Goal: Task Accomplishment & Management: Use online tool/utility

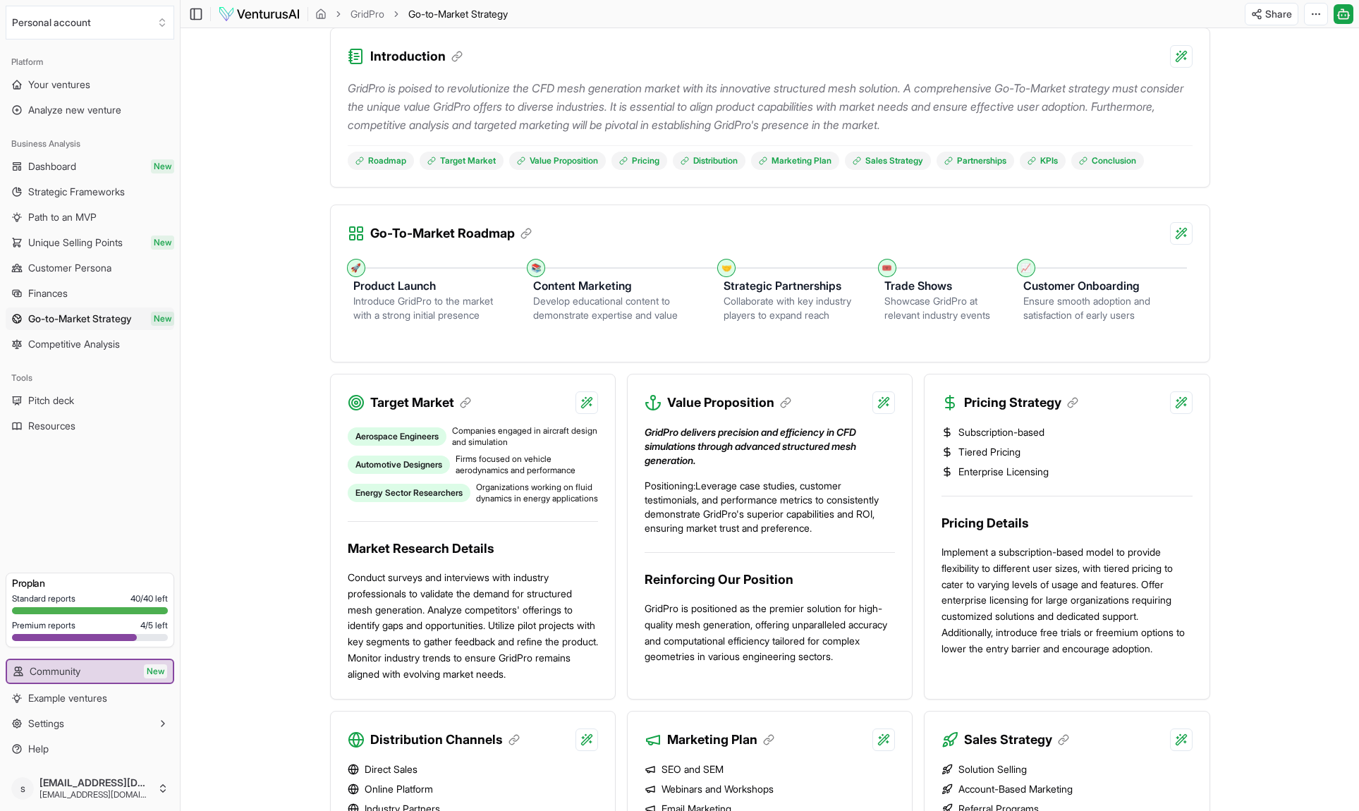
scroll to position [823, 0]
click at [95, 167] on link "Dashboard New" at bounding box center [90, 166] width 169 height 23
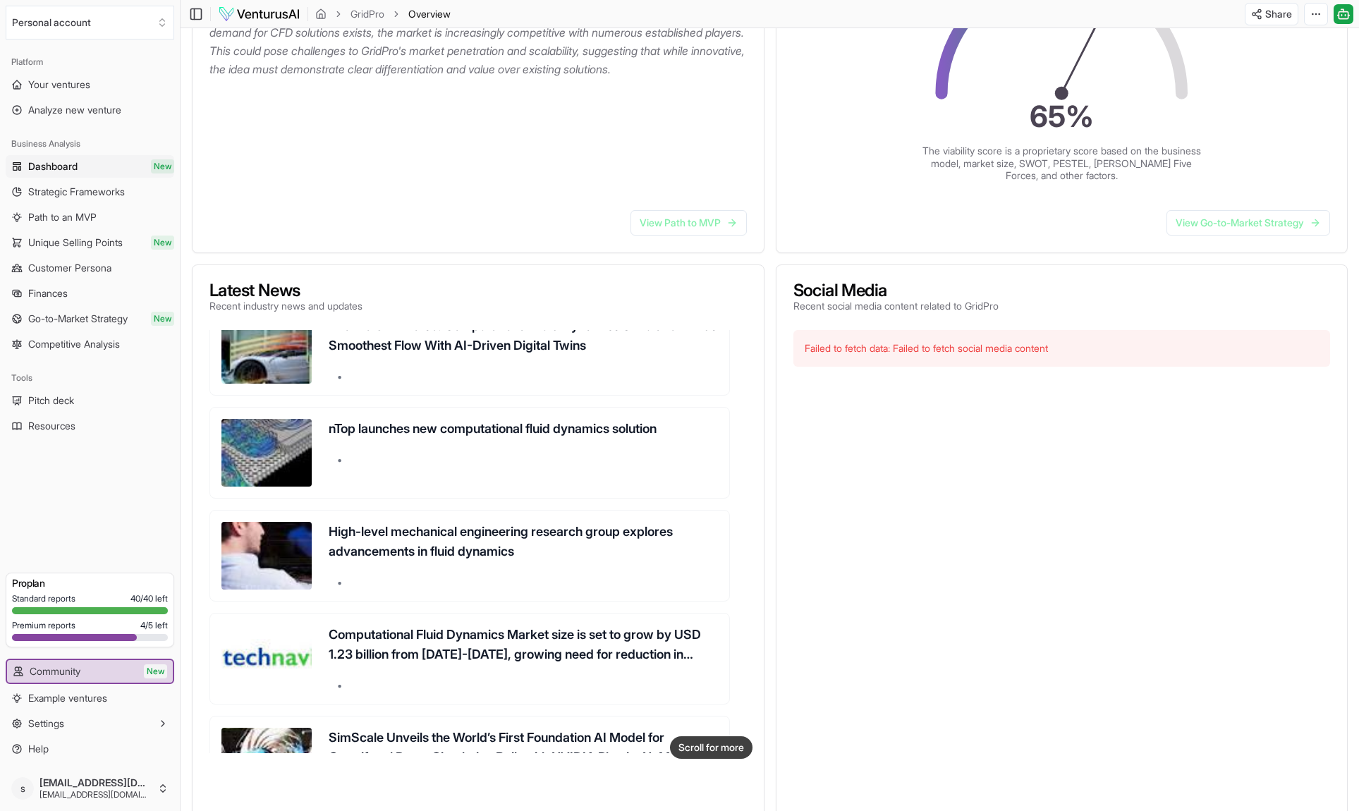
scroll to position [348, 0]
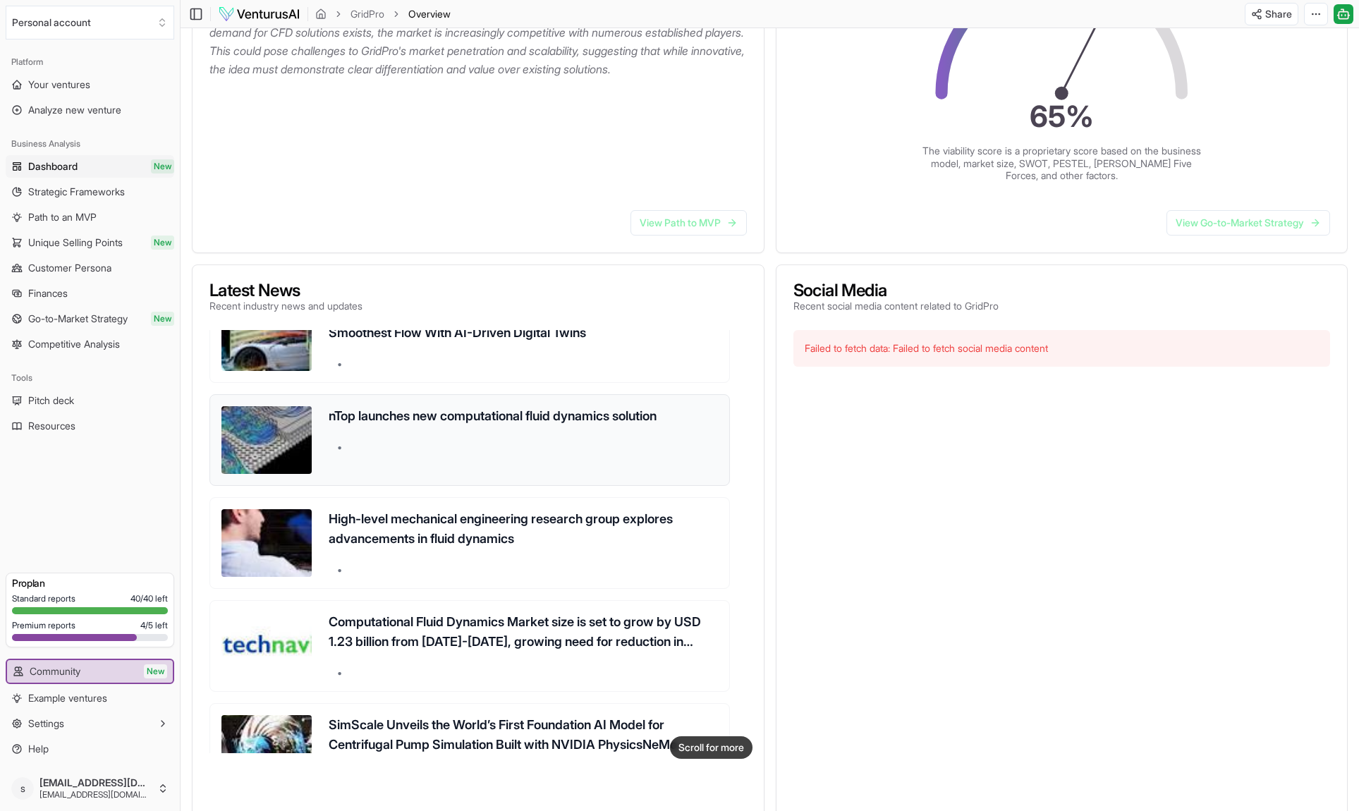
click at [477, 420] on h3 "nTop launches new computational fluid dynamics solution" at bounding box center [523, 416] width 389 height 20
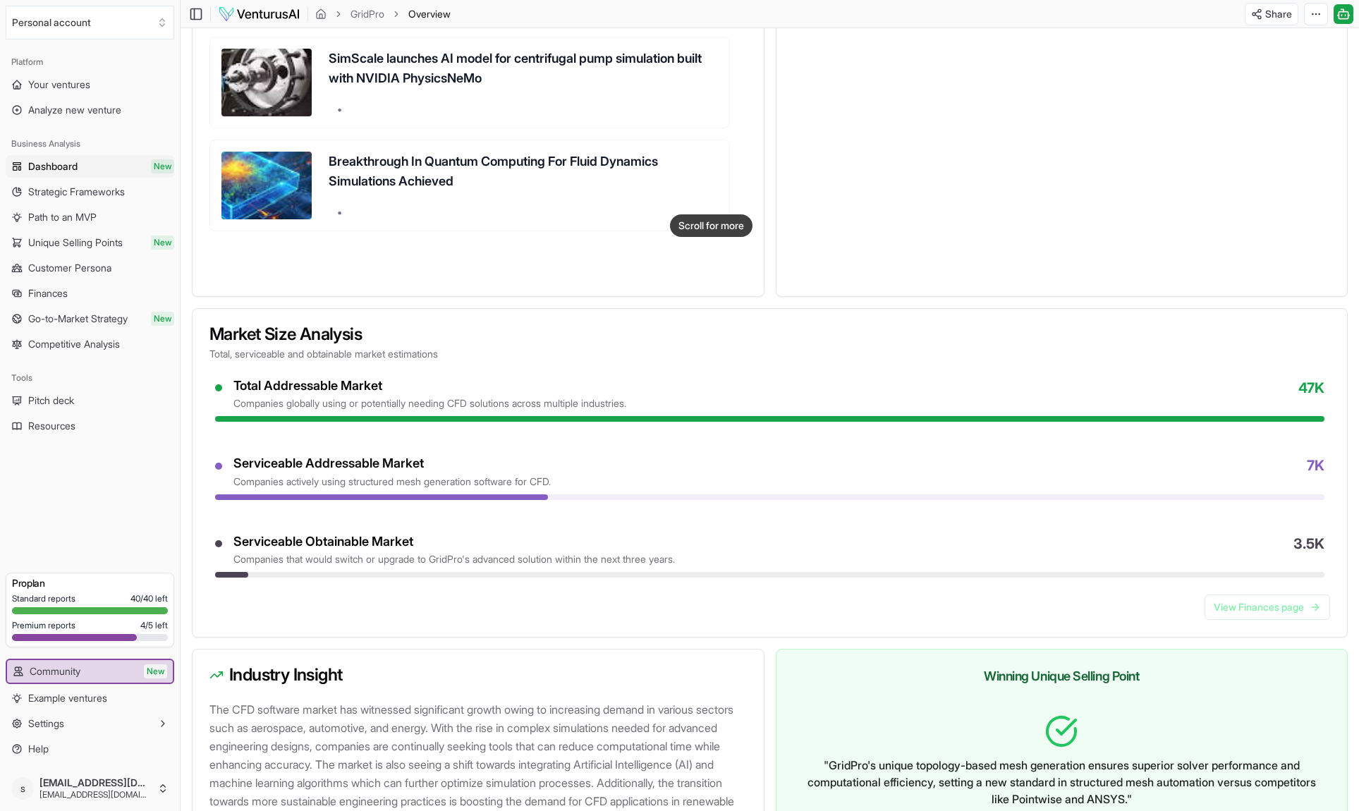
scroll to position [825, 0]
click at [1221, 609] on link "View Finances page" at bounding box center [1268, 606] width 126 height 25
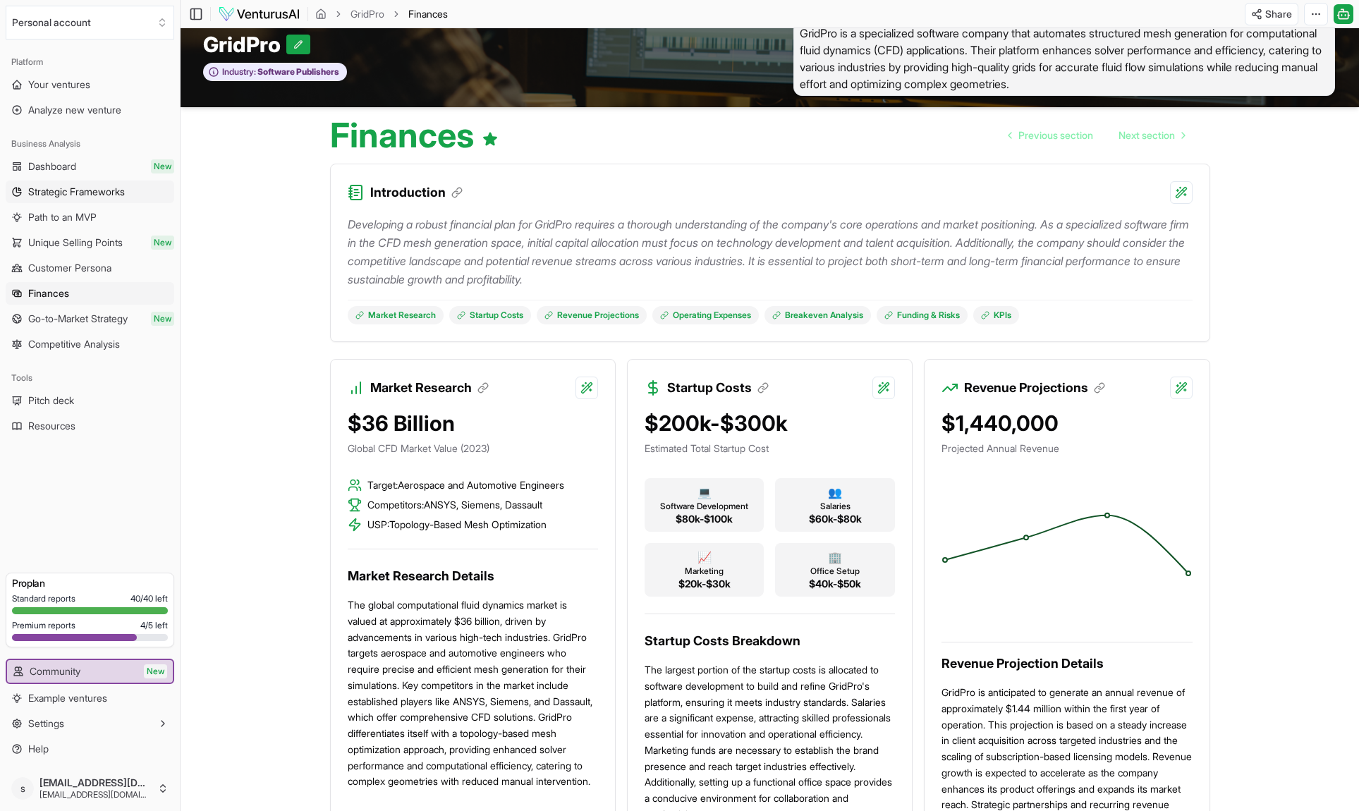
scroll to position [15, 0]
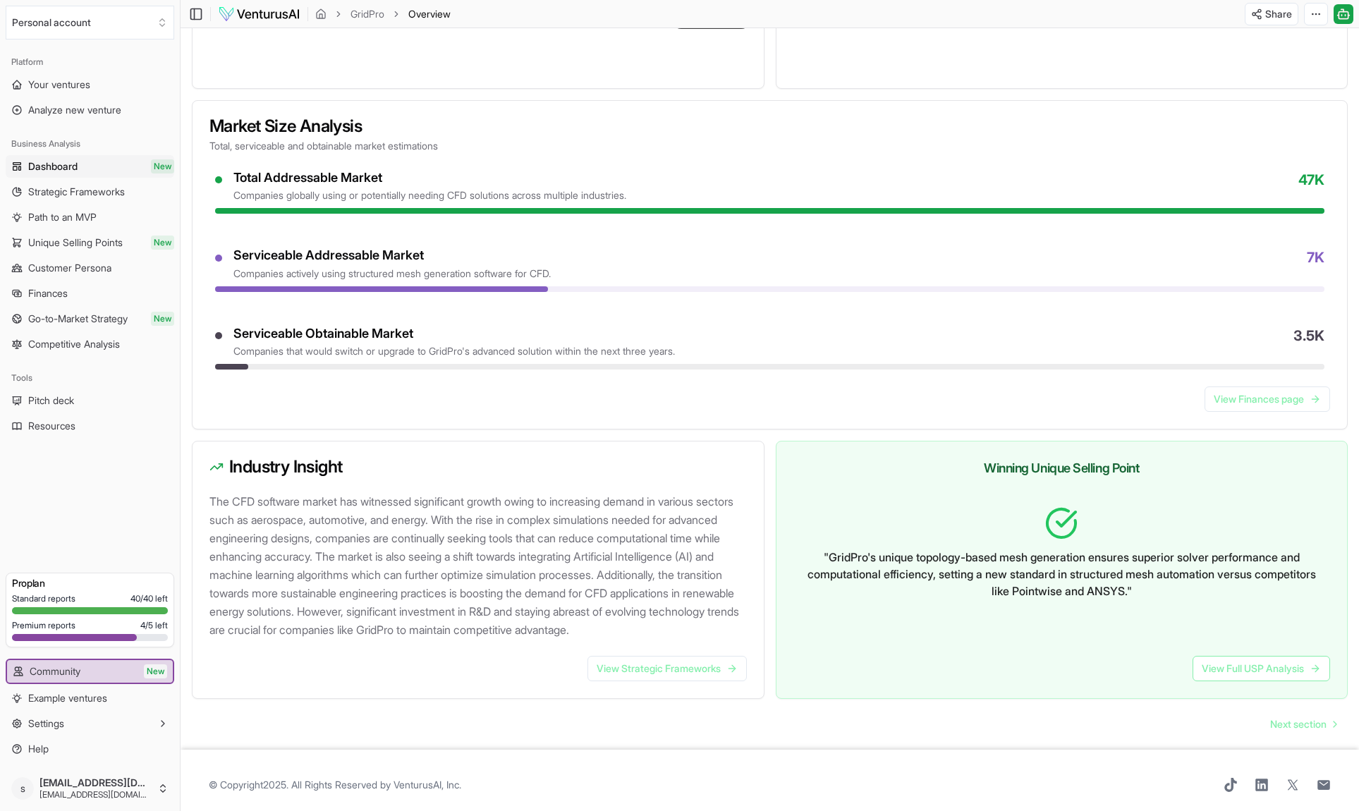
scroll to position [1061, 0]
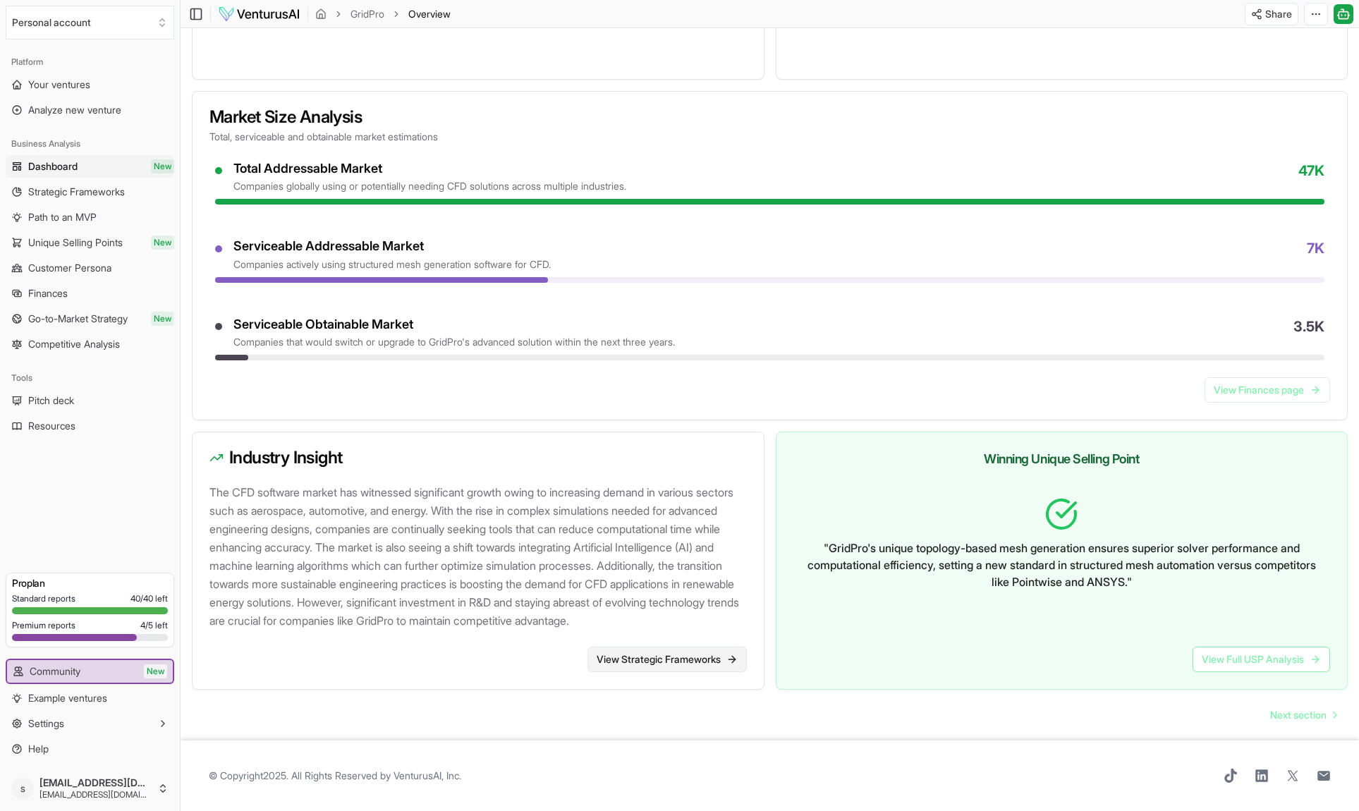
click at [644, 669] on link "View Strategic Frameworks" at bounding box center [667, 659] width 159 height 25
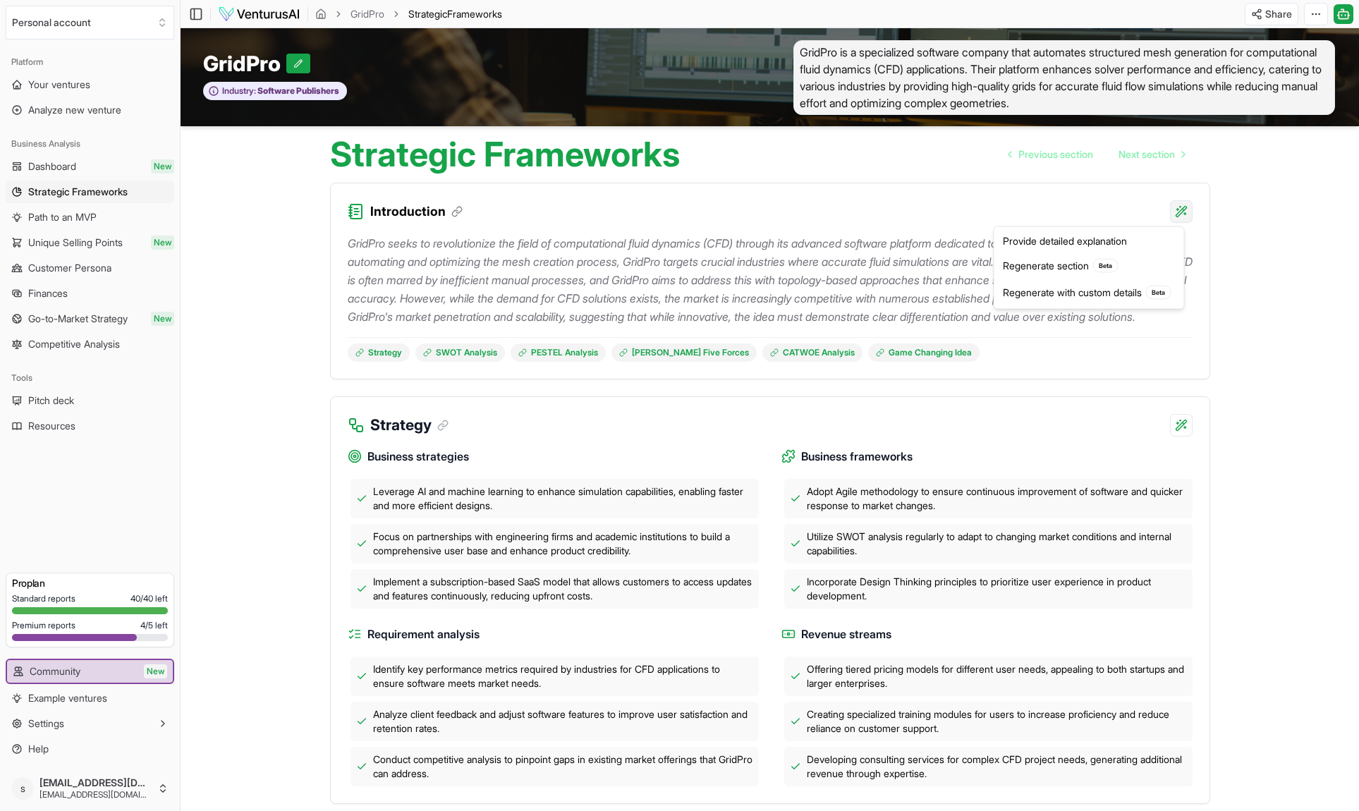
click at [1186, 211] on html "Personal account Platform Your ventures Analyze new venture Business Analysis D…" at bounding box center [679, 405] width 1359 height 811
click at [1118, 243] on div "Provide detailed explanation" at bounding box center [1089, 241] width 184 height 23
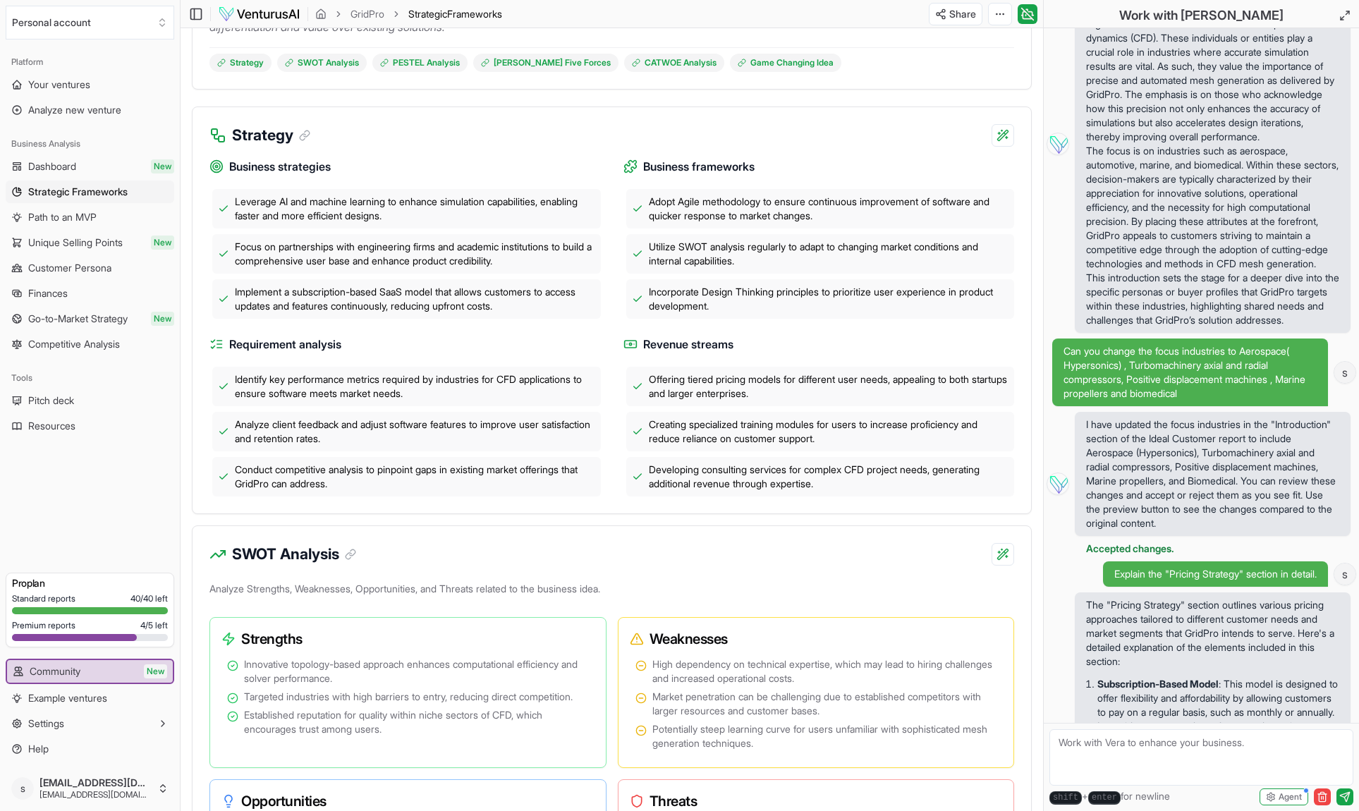
scroll to position [324, 0]
click at [997, 157] on html "Personal account Platform Your ventures Analyze new venture Business Analysis D…" at bounding box center [679, 81] width 1359 height 811
click at [983, 176] on div "Provide detailed explanation" at bounding box center [911, 182] width 184 height 23
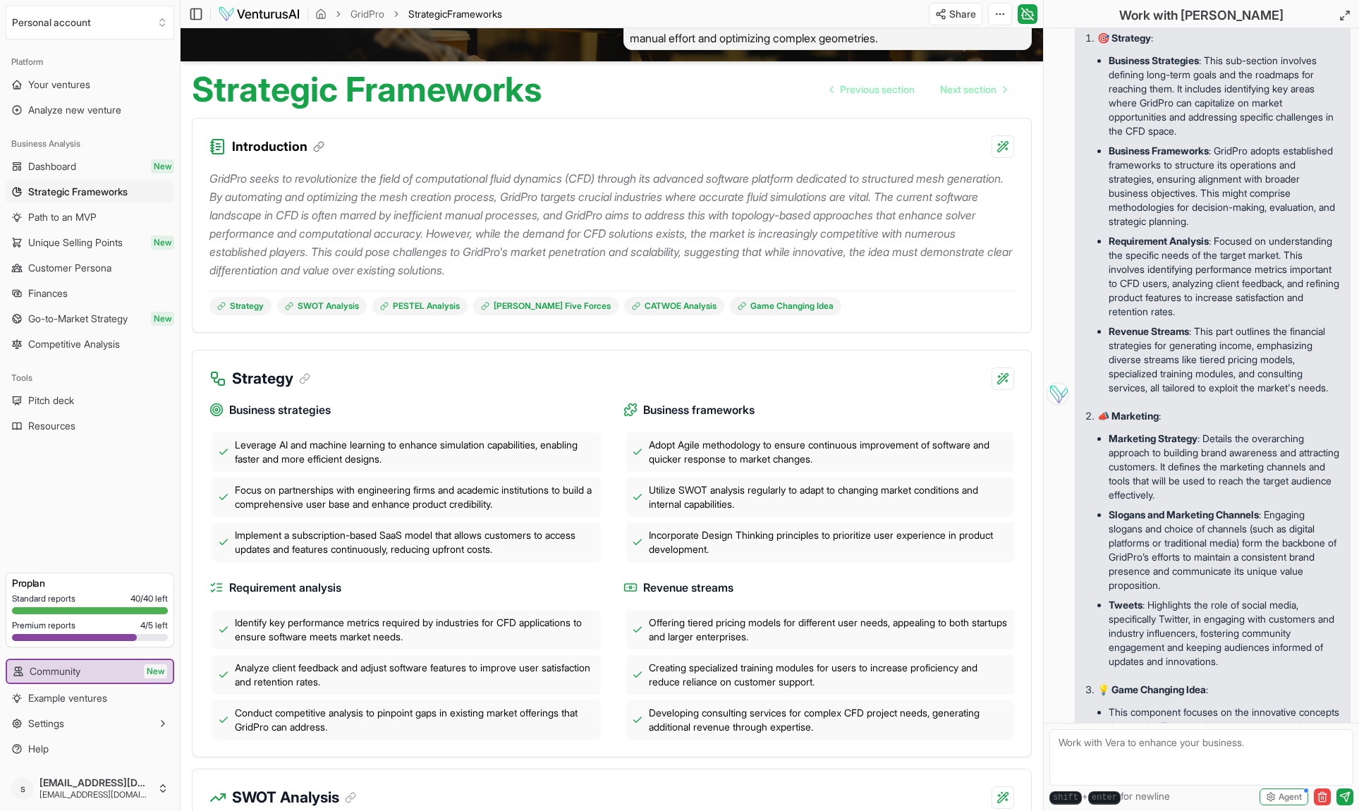
scroll to position [0, 0]
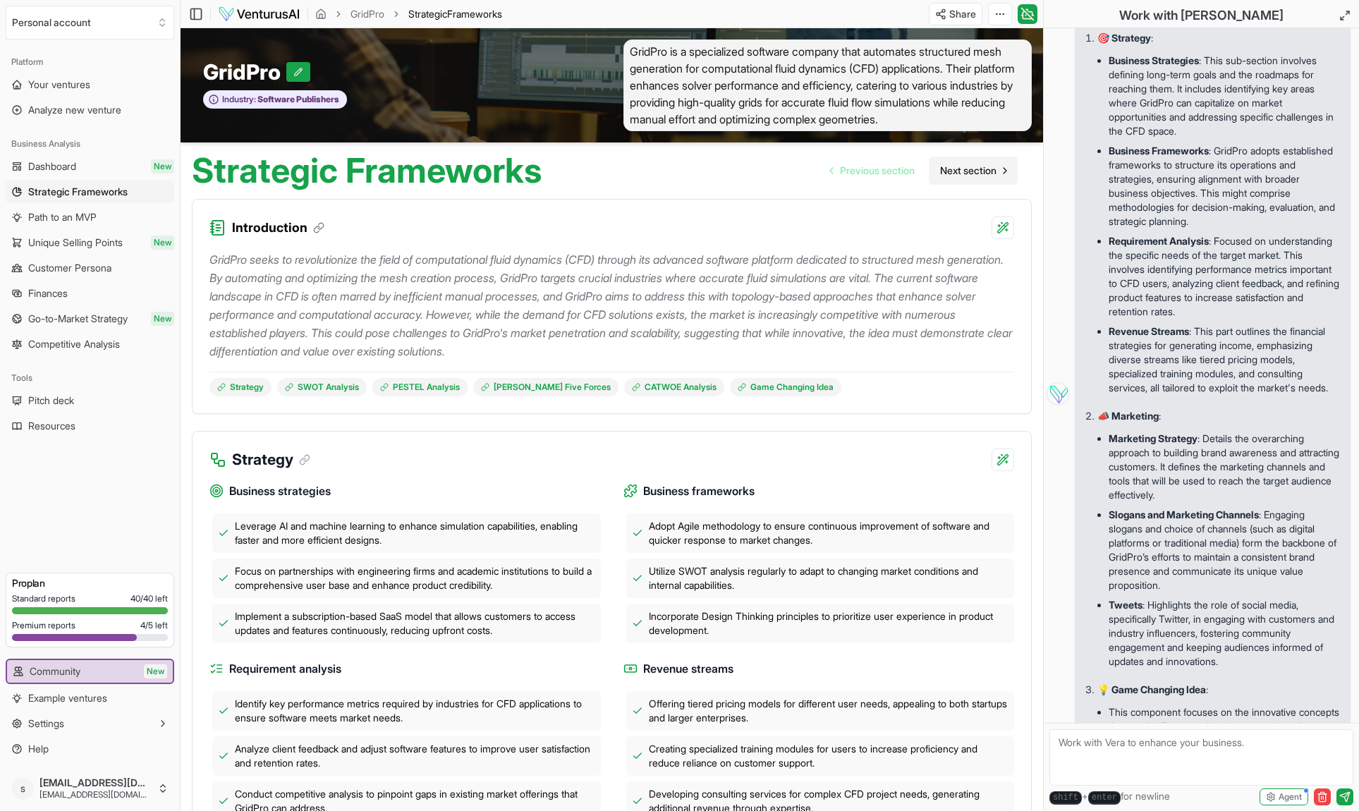
click at [964, 178] on span "Next section" at bounding box center [968, 171] width 56 height 14
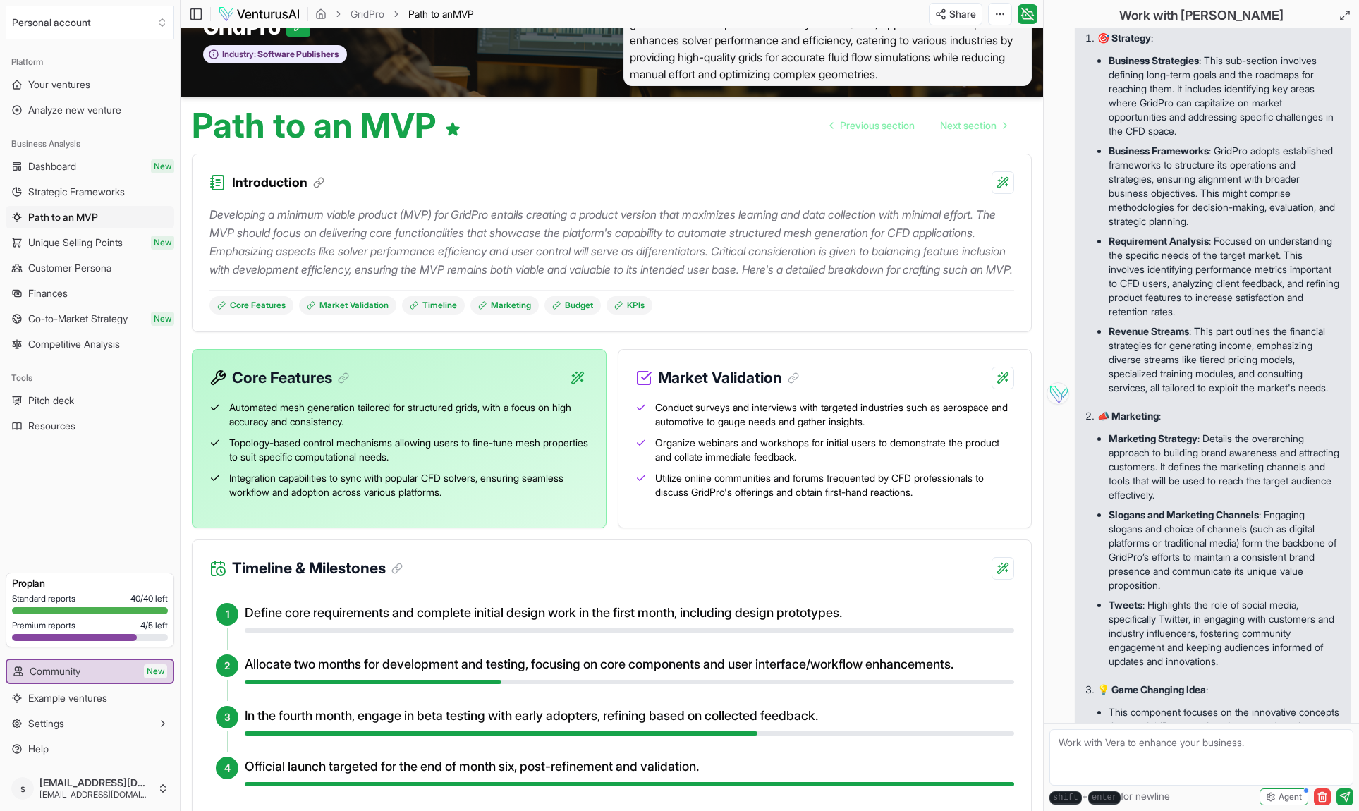
scroll to position [51, 0]
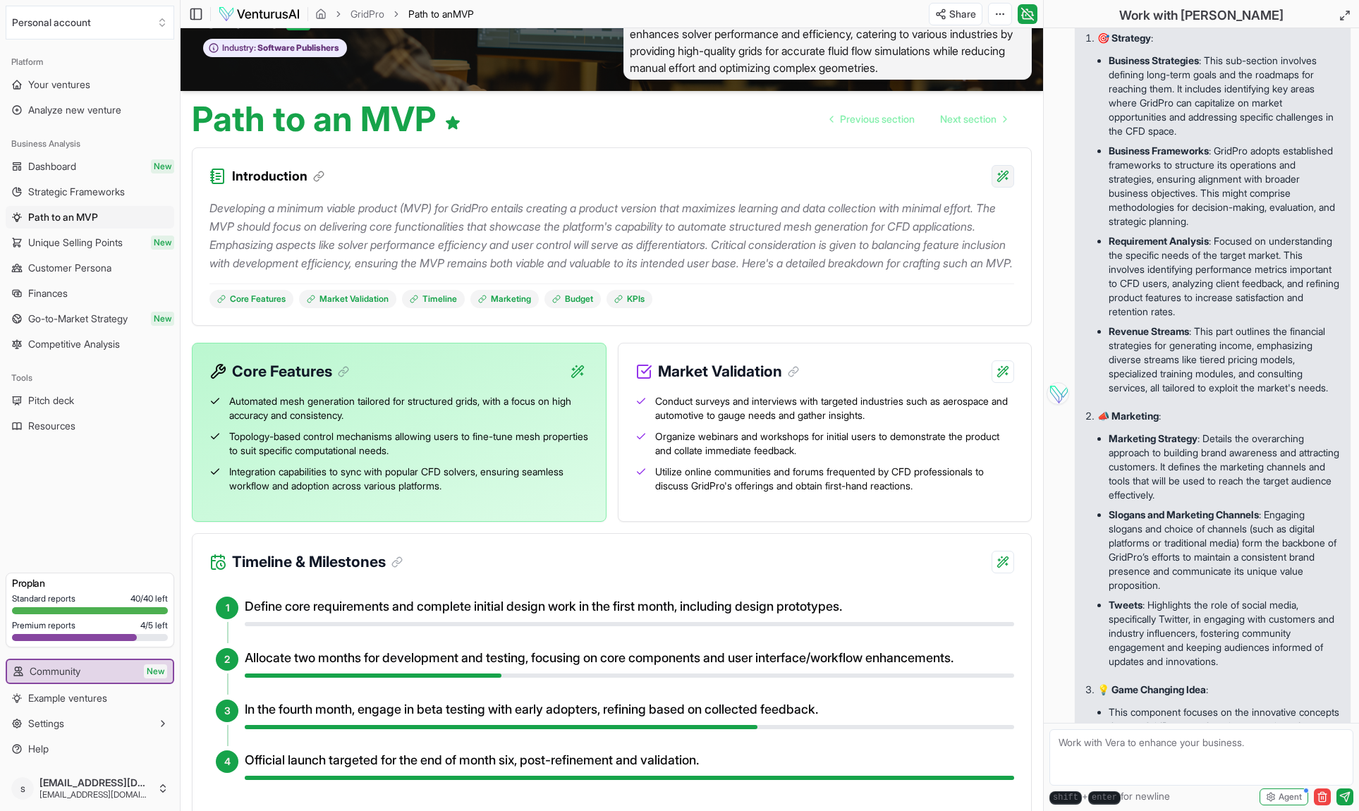
click at [995, 195] on html "Personal account Platform Your ventures Analyze new venture Business Analysis D…" at bounding box center [679, 354] width 1359 height 811
drag, startPoint x: 949, startPoint y: 216, endPoint x: 948, endPoint y: 271, distance: 55.0
click at [948, 271] on div "Provide detailed explanation Regenerate section Beta Regenerate with custom det…" at bounding box center [910, 248] width 191 height 83
click at [948, 271] on p "Developing a minimum viable product (MVP) for GridPro entails creating a produc…" at bounding box center [611, 235] width 805 height 73
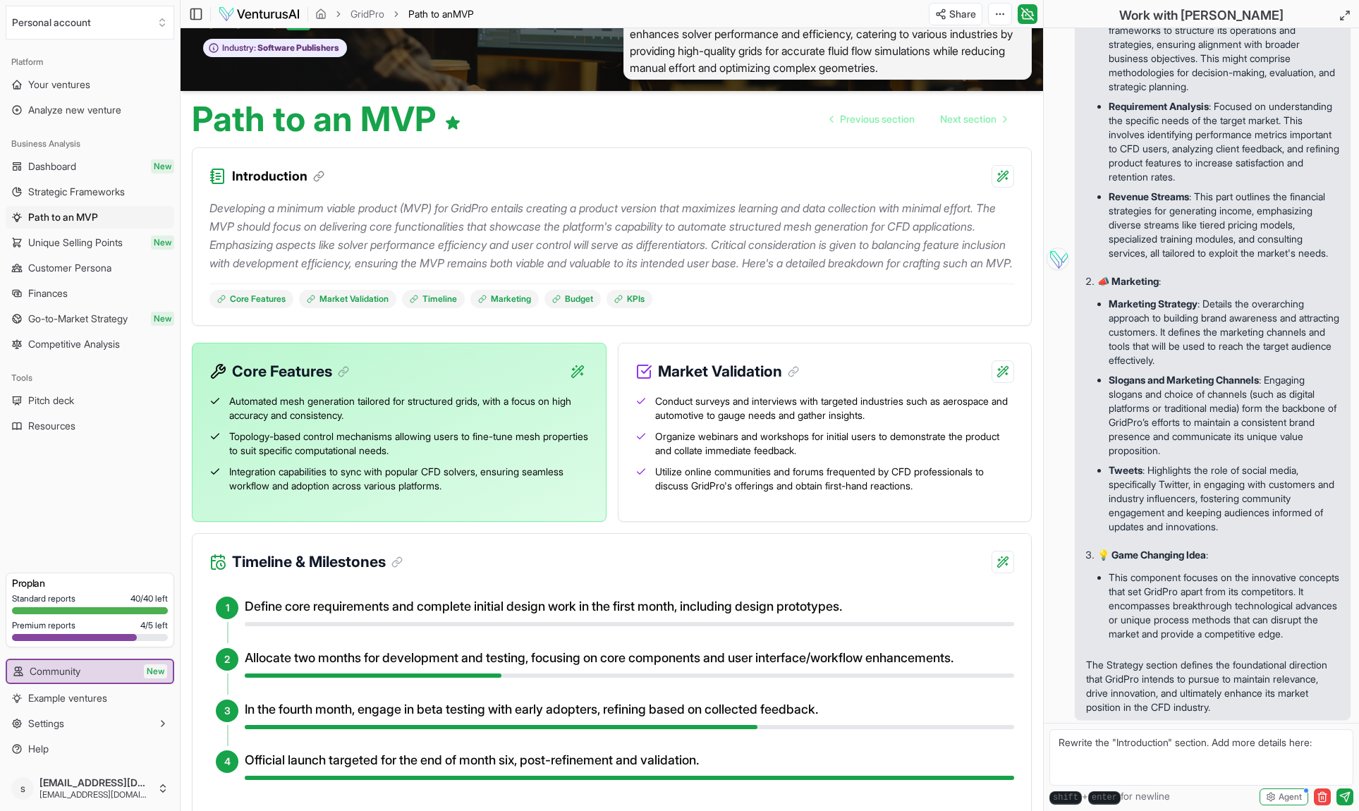
scroll to position [2415, 0]
click at [1005, 185] on html "Personal account Platform Your ventures Analyze new venture Business Analysis D…" at bounding box center [679, 354] width 1359 height 811
click at [973, 216] on div "Provide detailed explanation" at bounding box center [911, 222] width 184 height 23
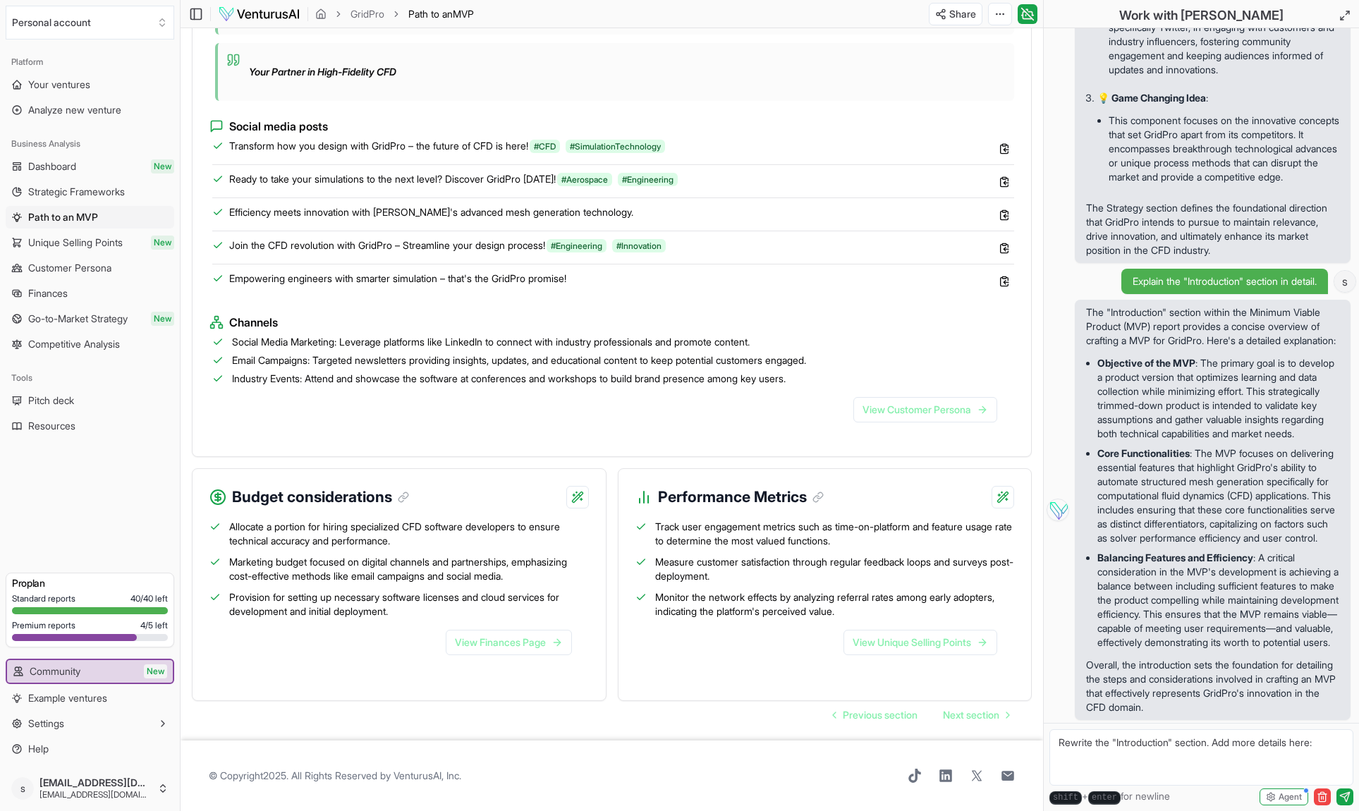
scroll to position [1233, 0]
click at [502, 640] on link "View Finances Page" at bounding box center [509, 642] width 126 height 25
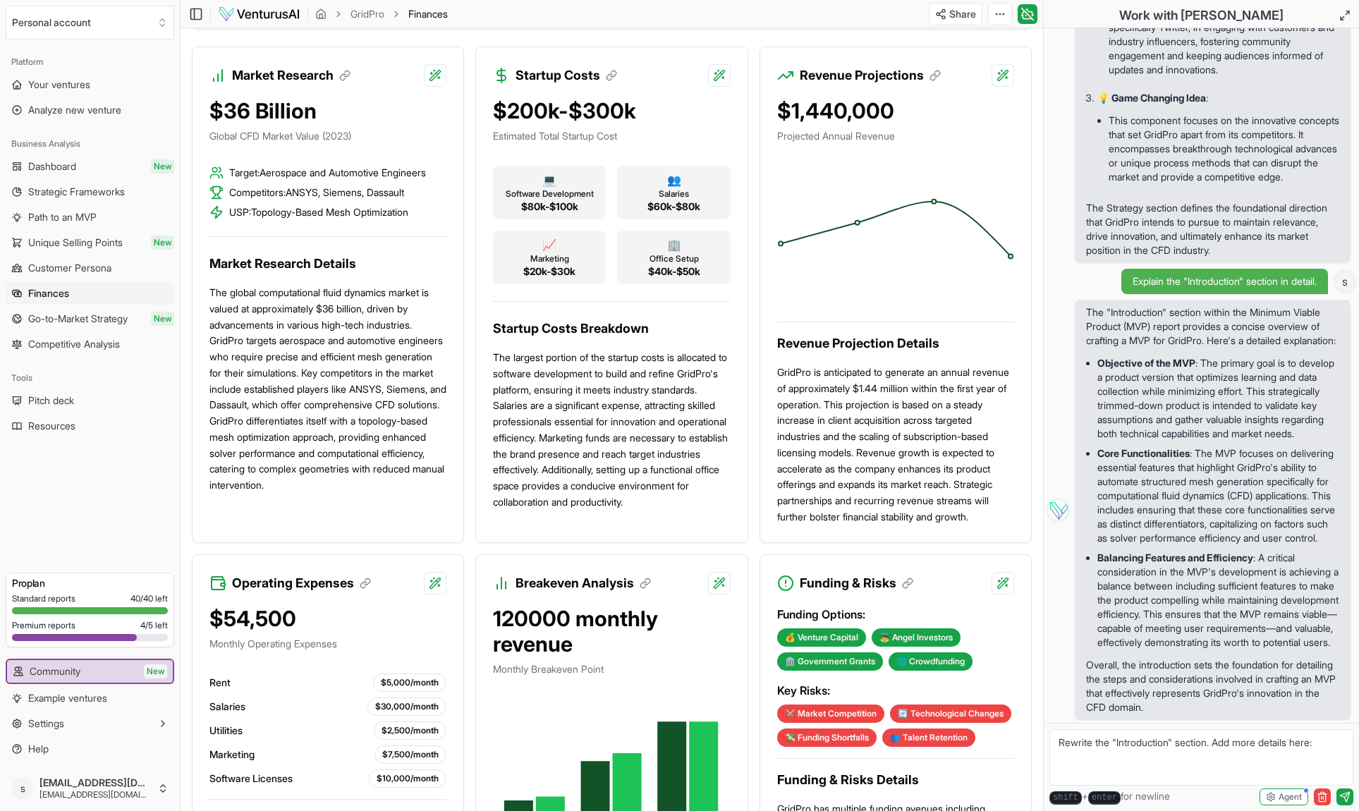
scroll to position [288, 0]
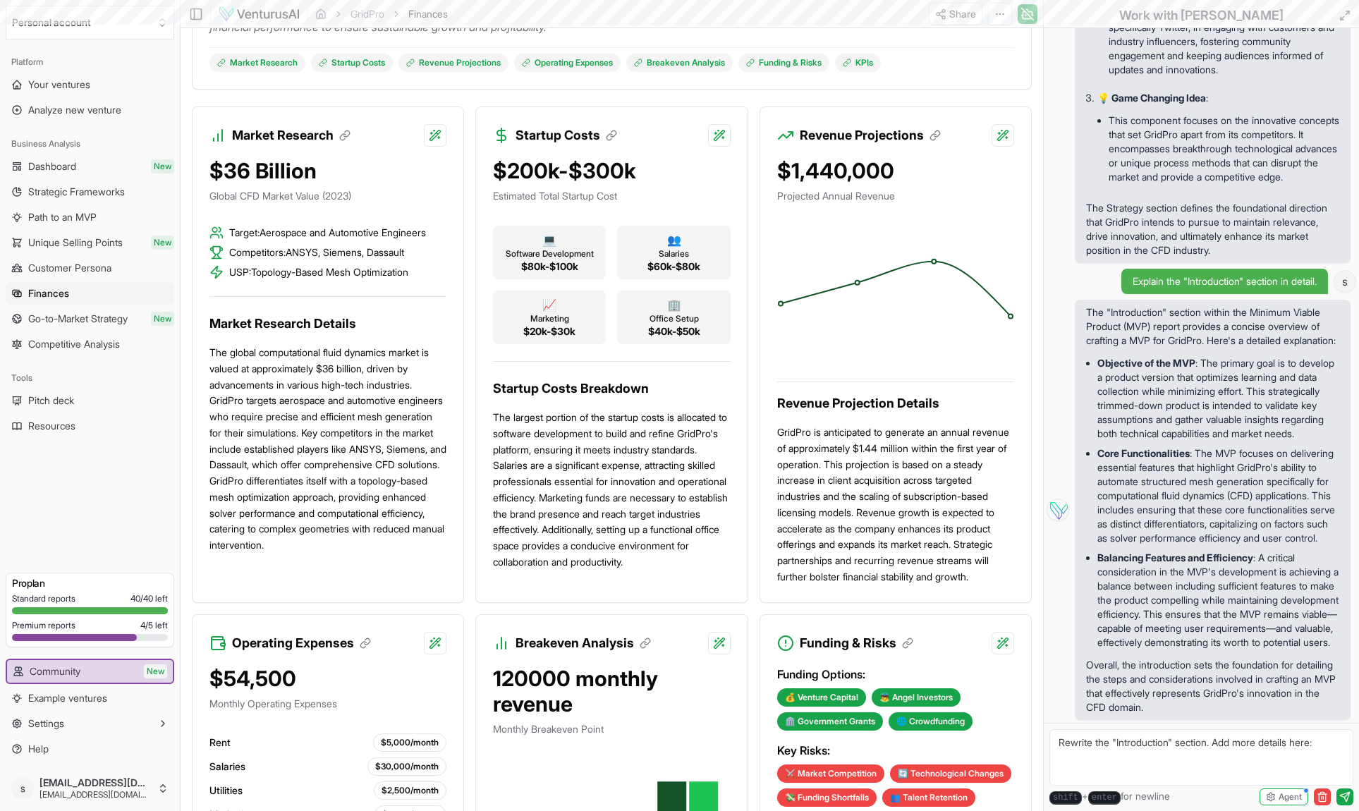
scroll to position [1233, 0]
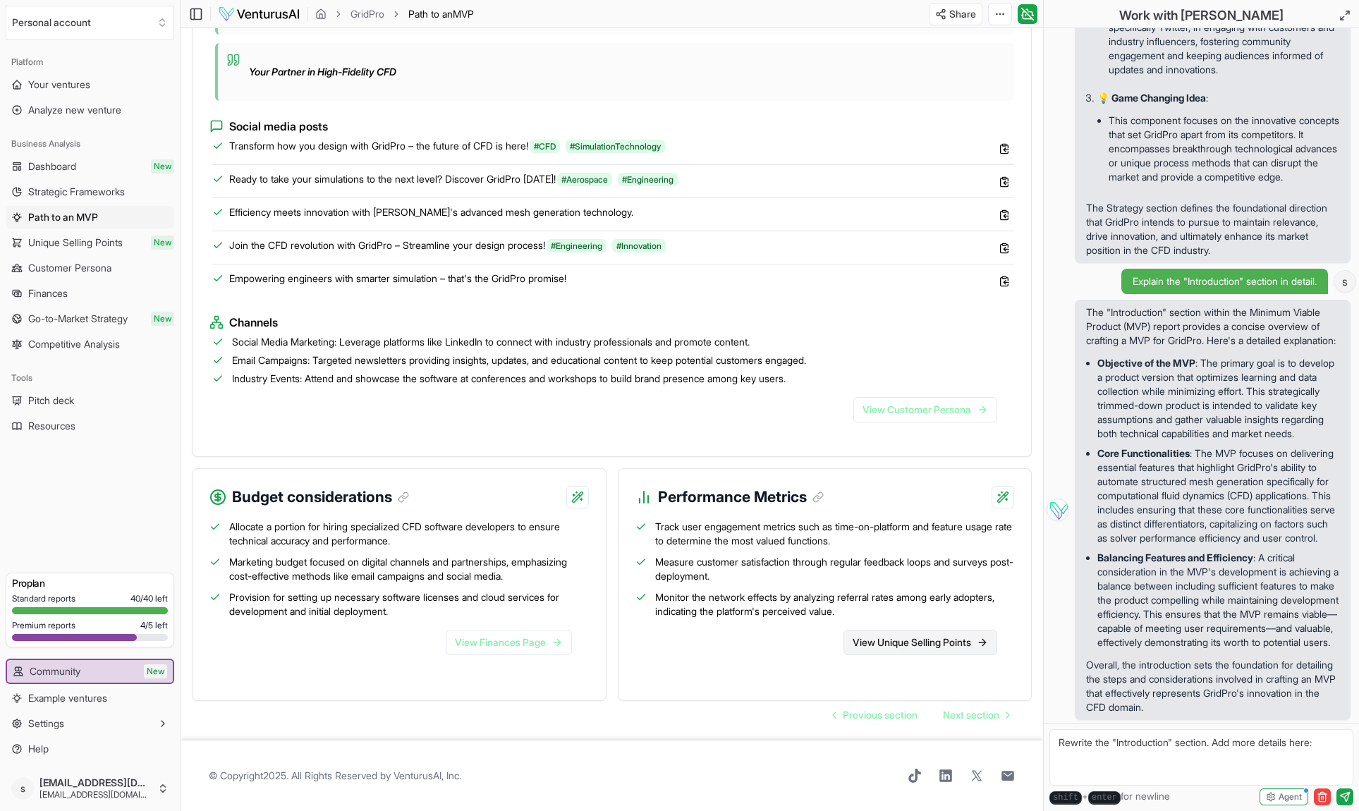
click at [916, 648] on link "View Unique Selling Points" at bounding box center [921, 642] width 154 height 25
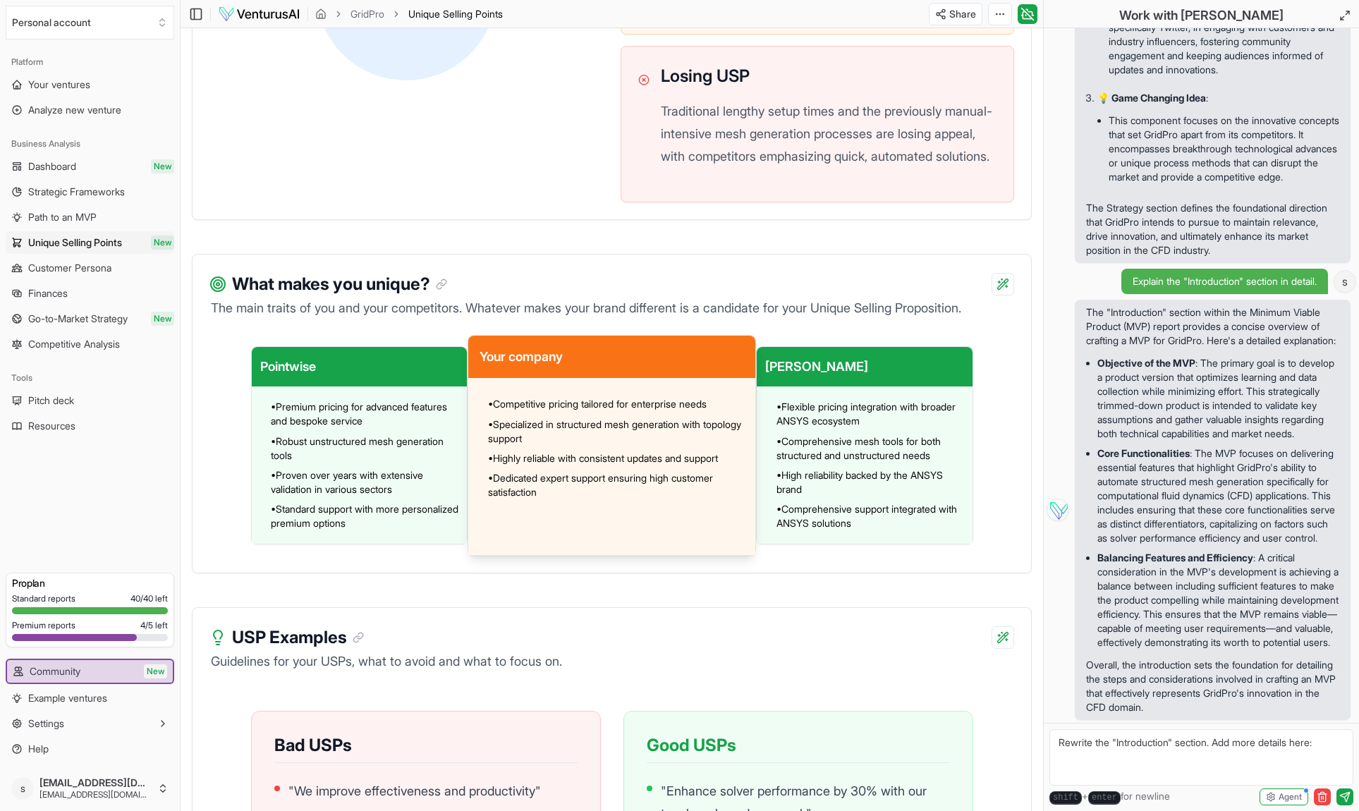
scroll to position [830, 0]
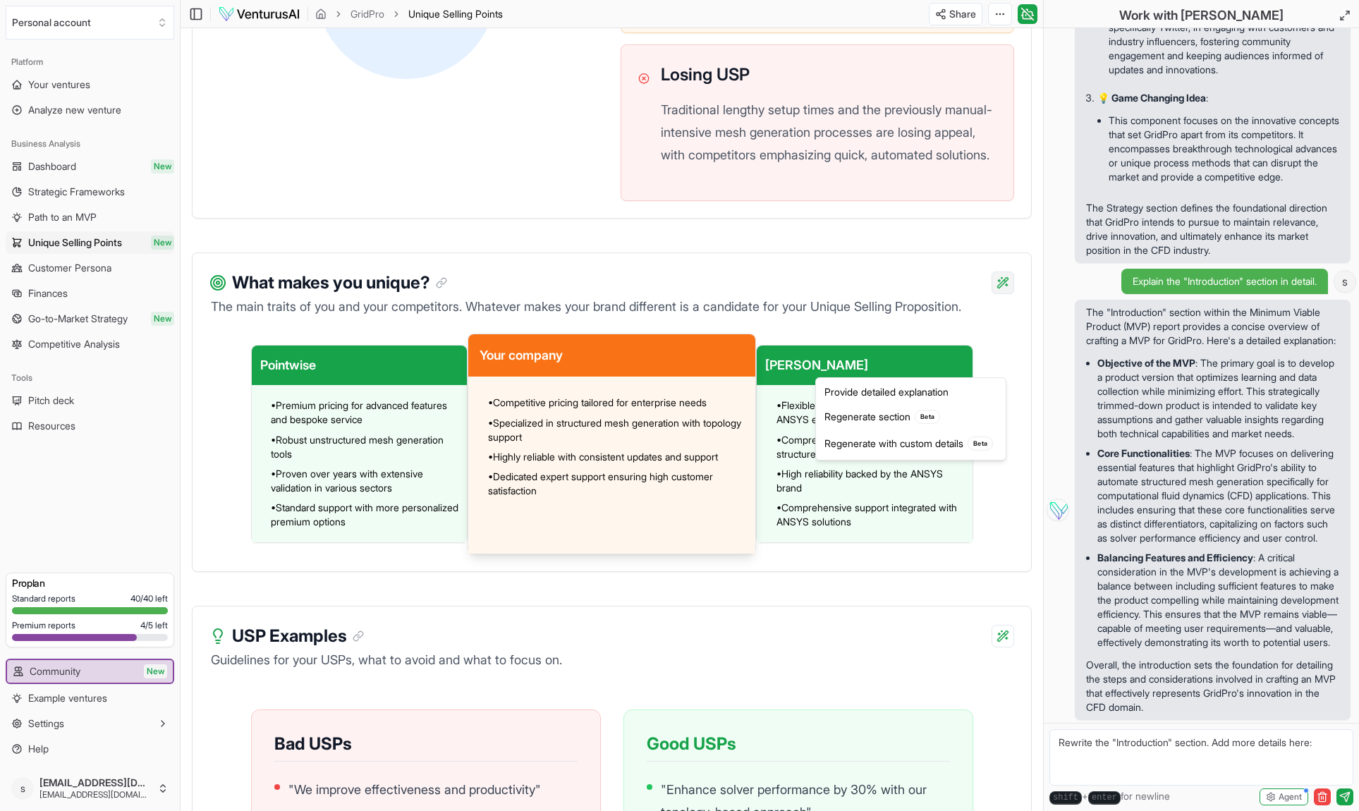
click at [952, 394] on div "Provide detailed explanation" at bounding box center [911, 392] width 184 height 23
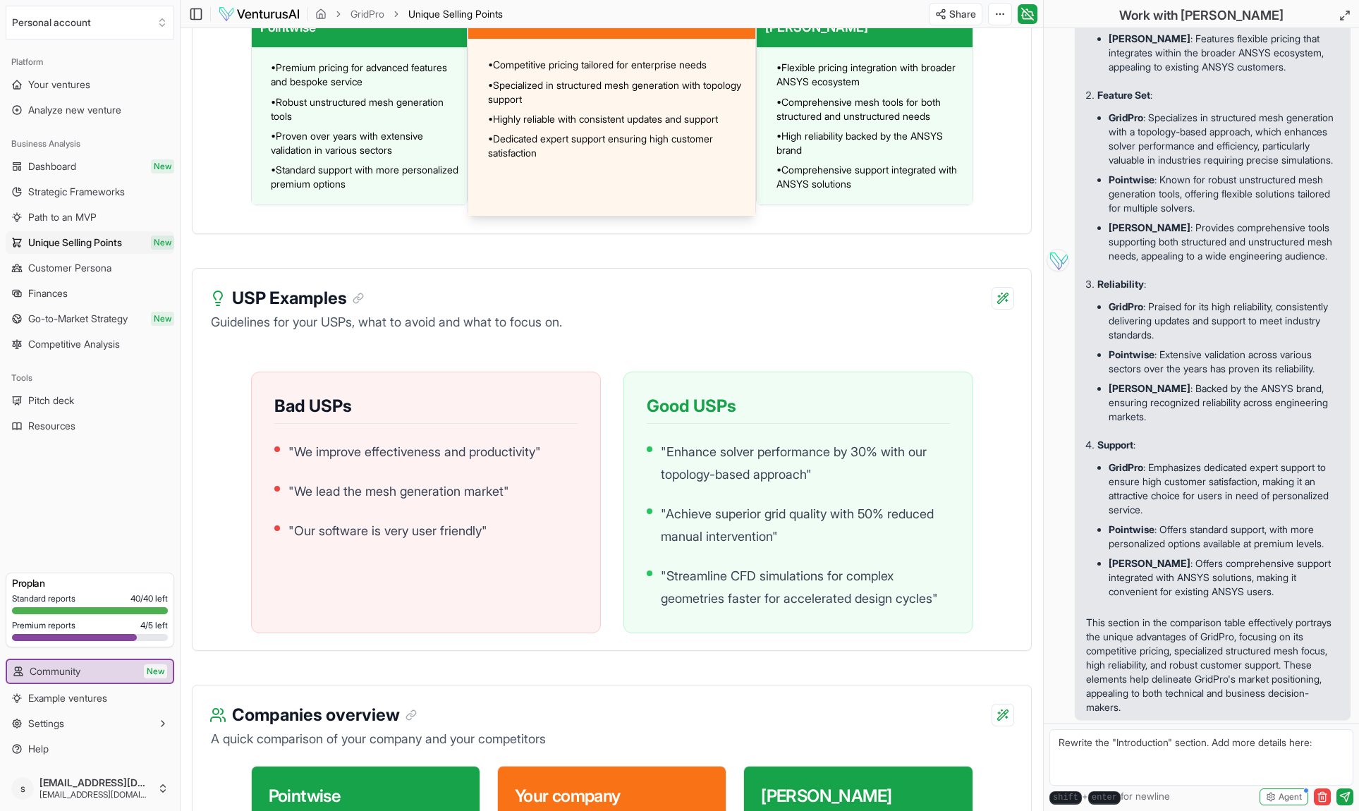
scroll to position [1170, 0]
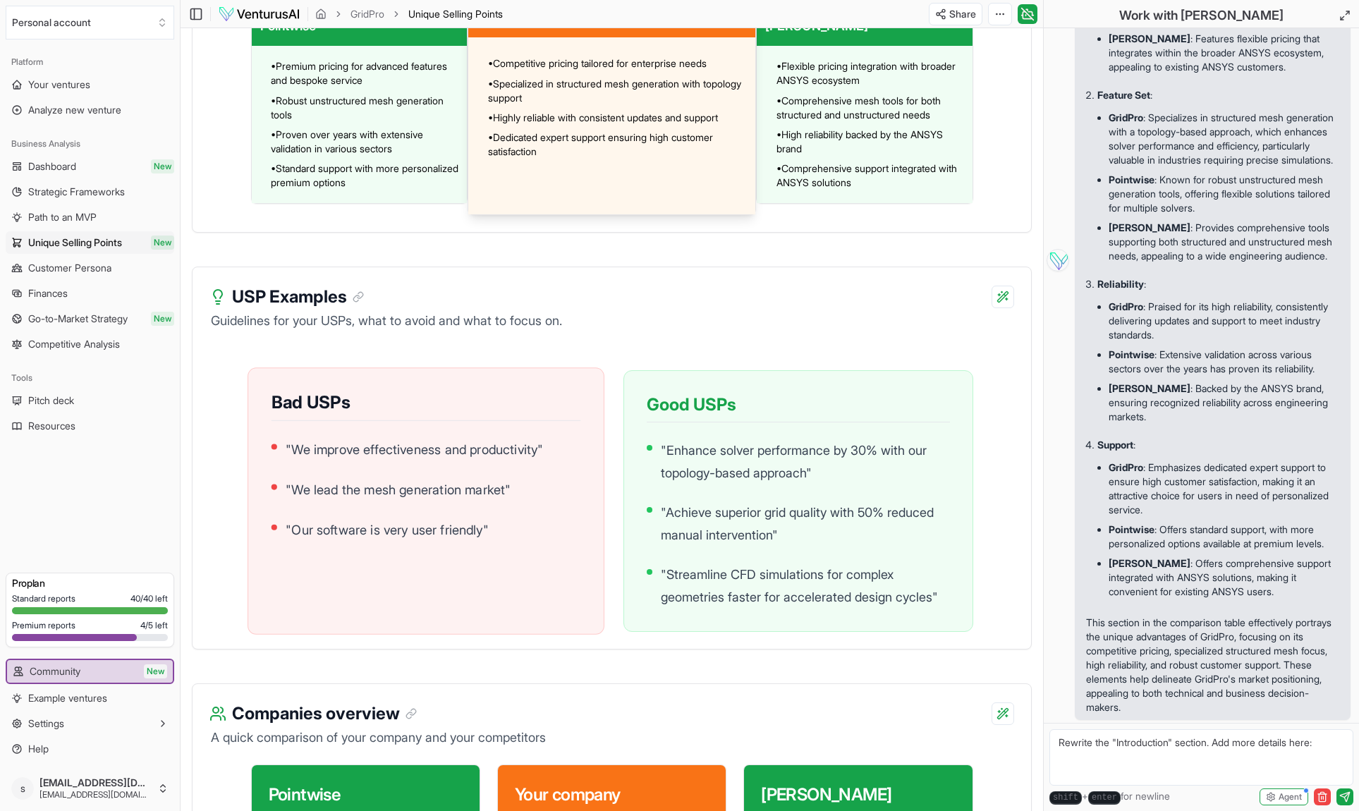
click at [529, 421] on h3 "Bad USPs" at bounding box center [426, 406] width 310 height 30
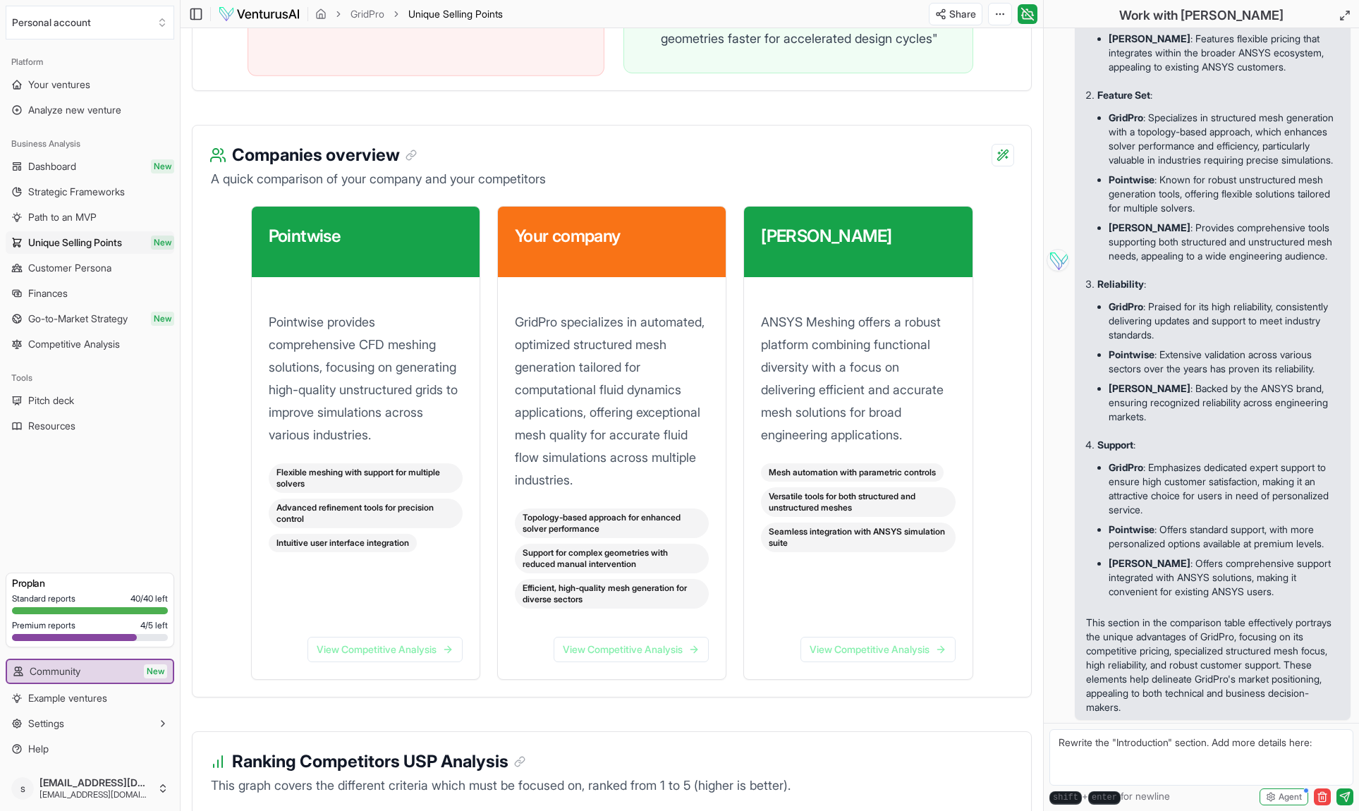
scroll to position [1730, 0]
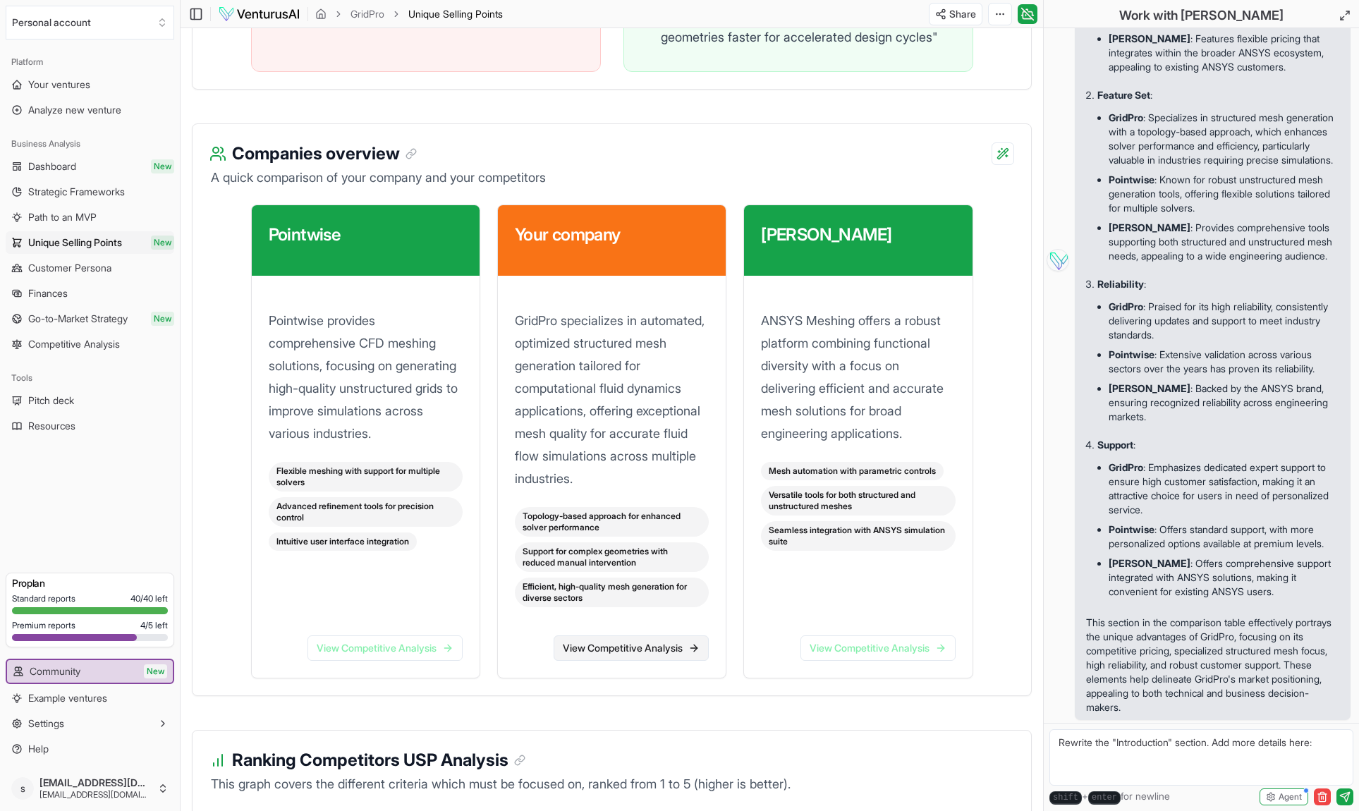
click at [633, 661] on link "View Competitive Analysis" at bounding box center [631, 648] width 155 height 25
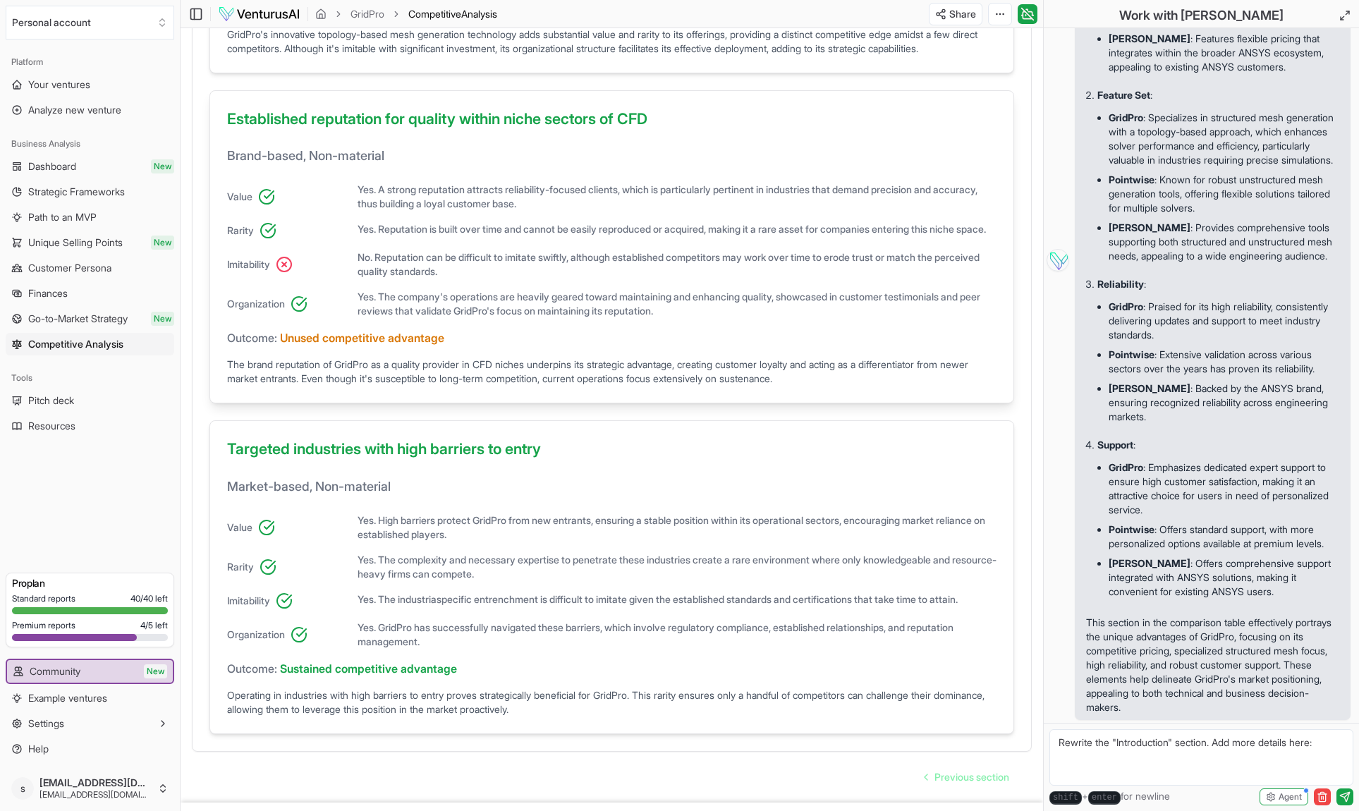
scroll to position [676, 0]
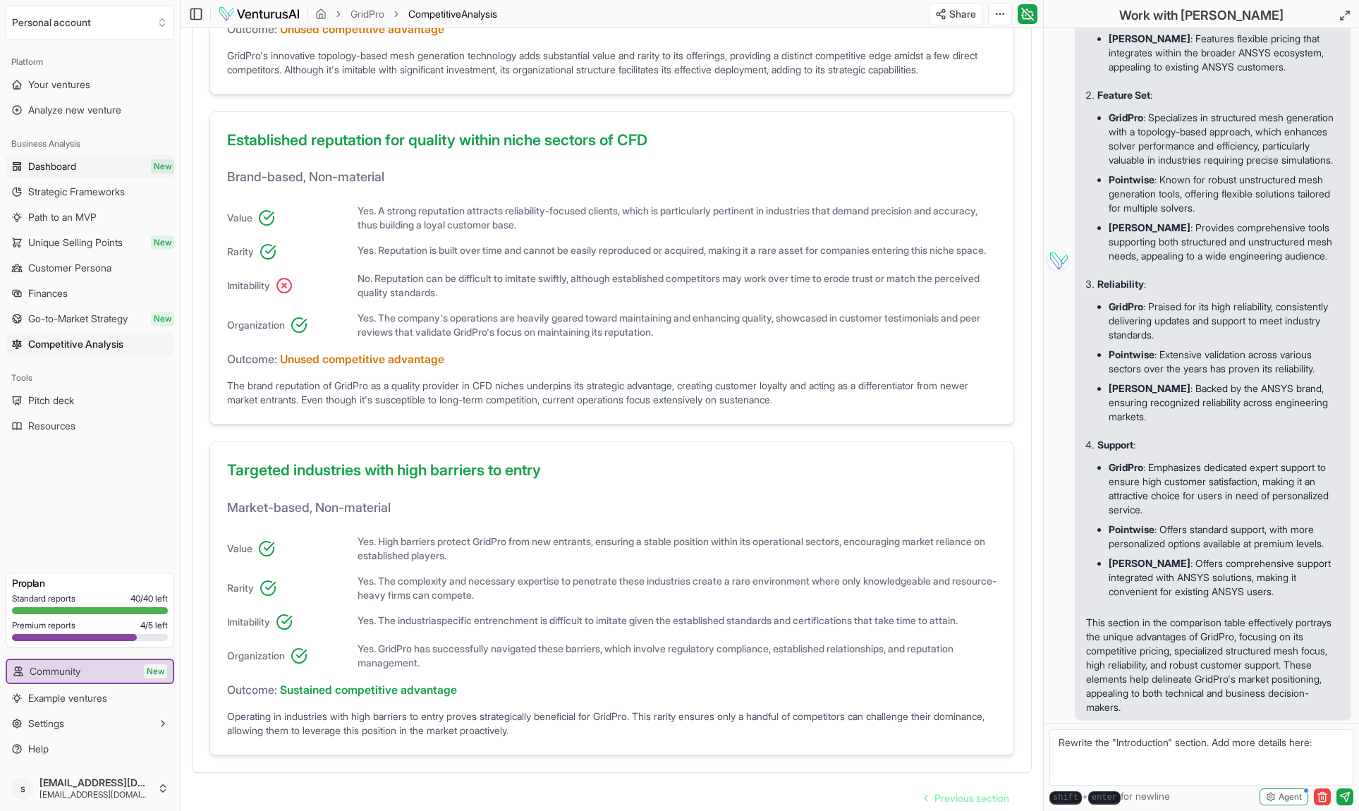
click at [162, 166] on span "New" at bounding box center [162, 166] width 23 height 14
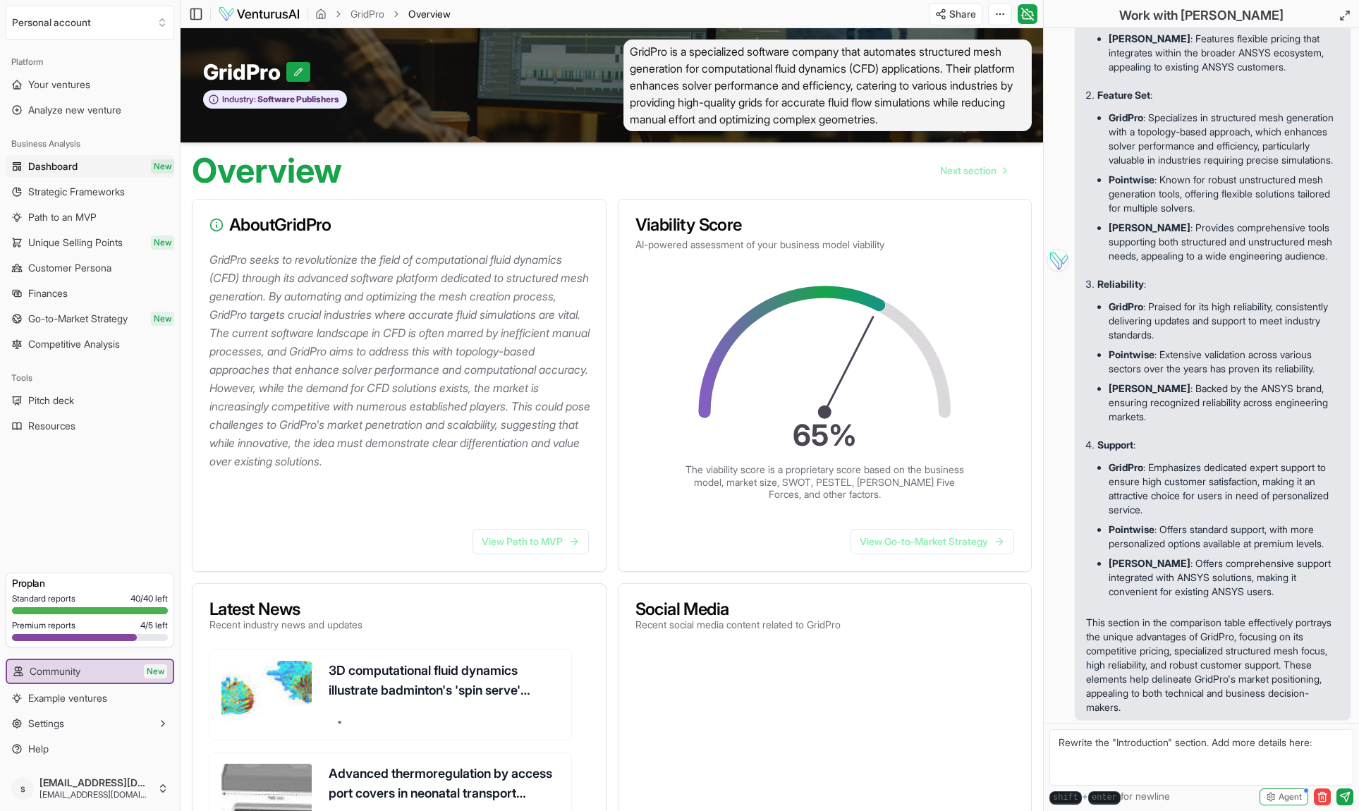
click at [155, 198] on link "Strategic Frameworks" at bounding box center [90, 192] width 169 height 23
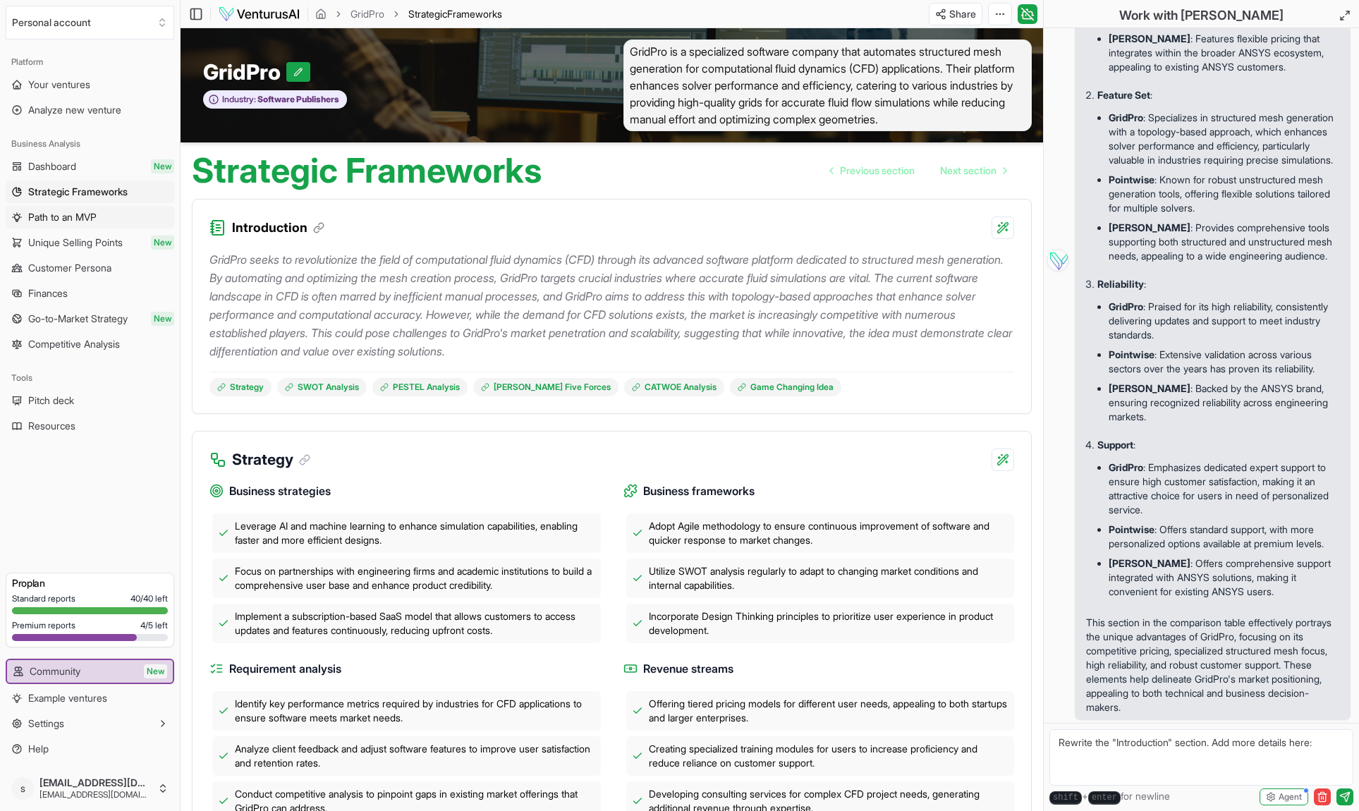
click at [154, 207] on link "Path to an MVP" at bounding box center [90, 217] width 169 height 23
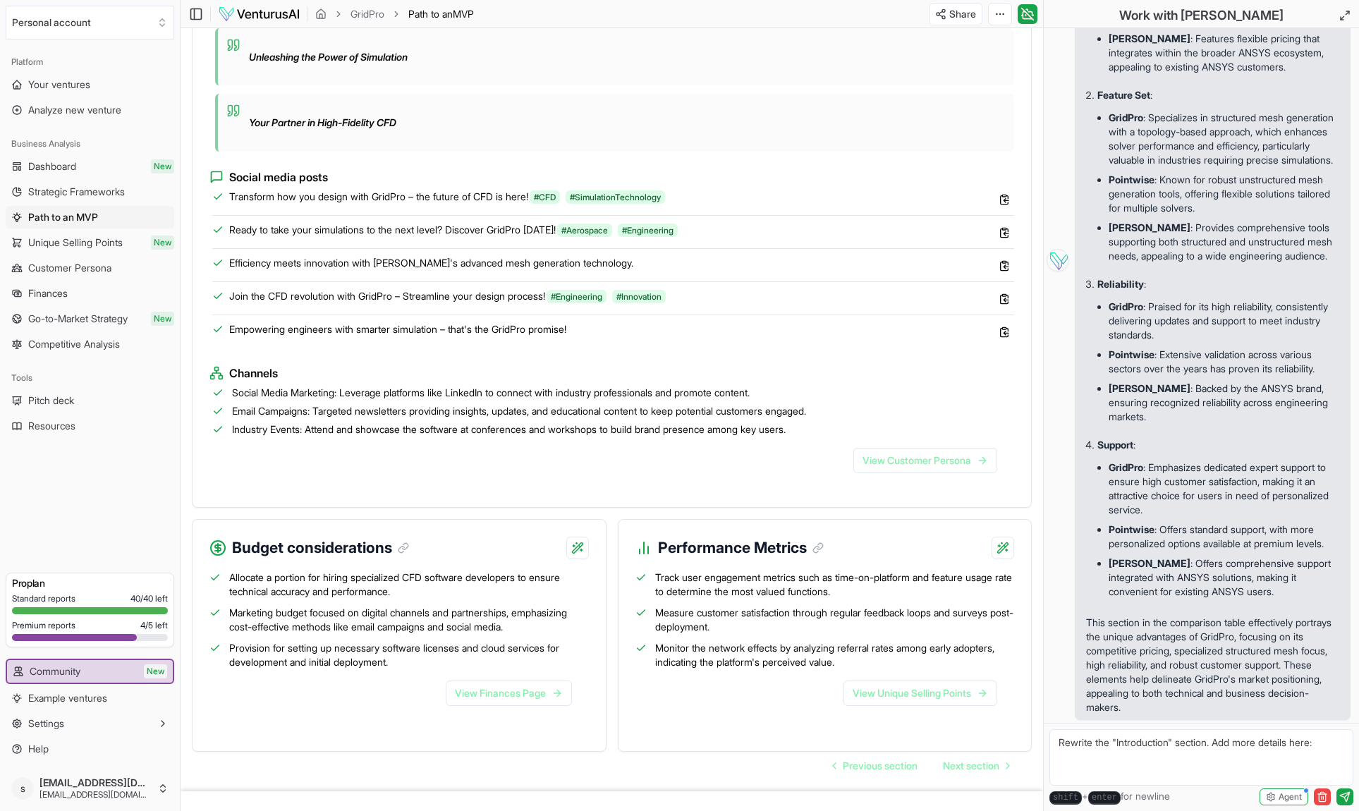
scroll to position [1233, 0]
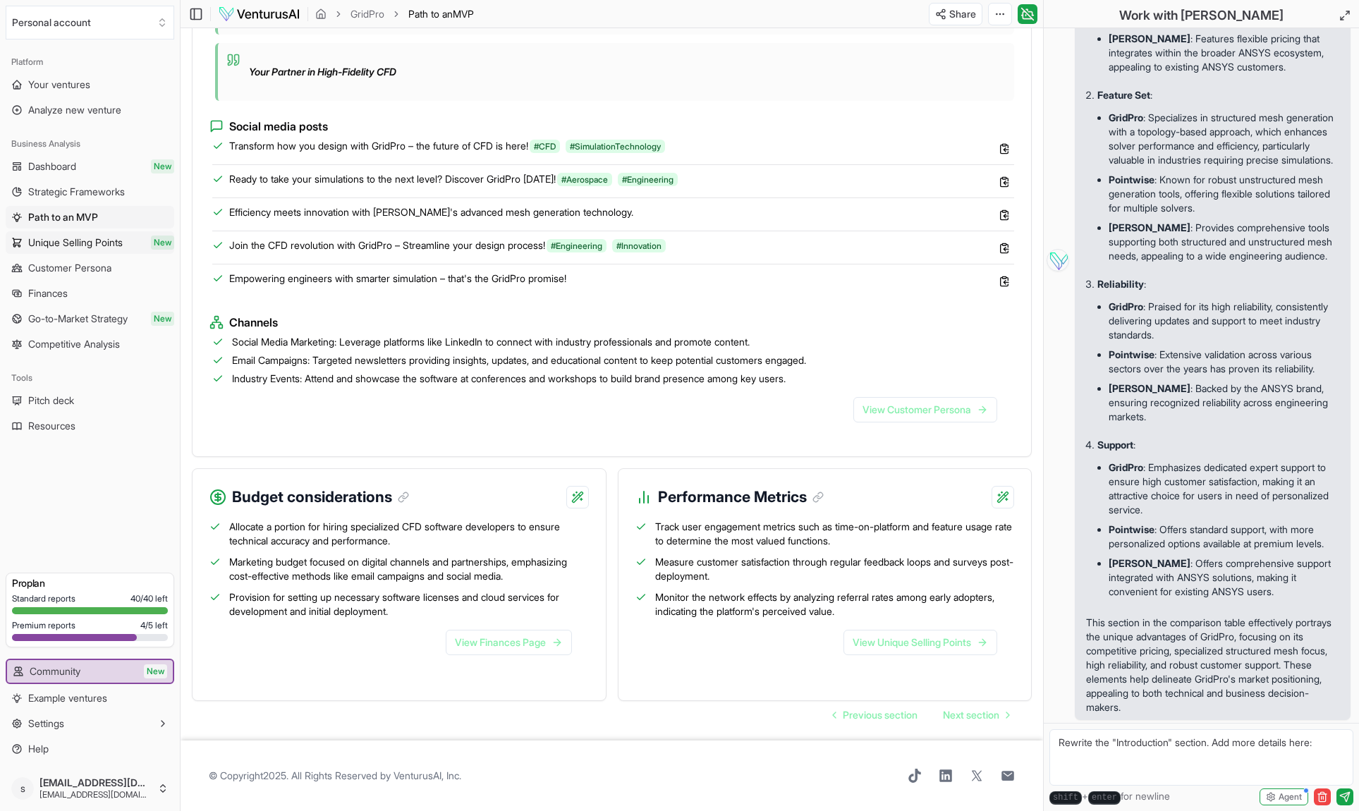
click at [131, 245] on link "Unique Selling Points New" at bounding box center [90, 242] width 169 height 23
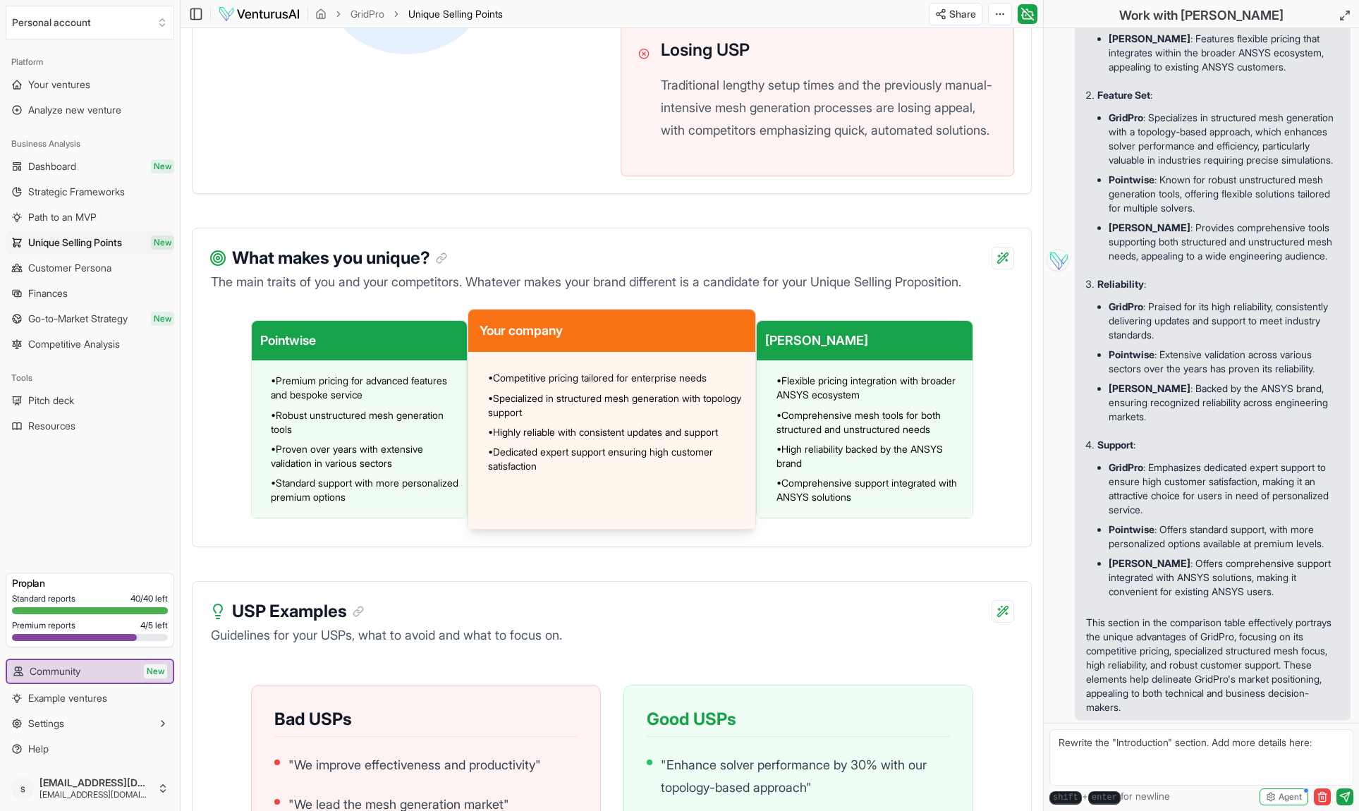
scroll to position [827, 0]
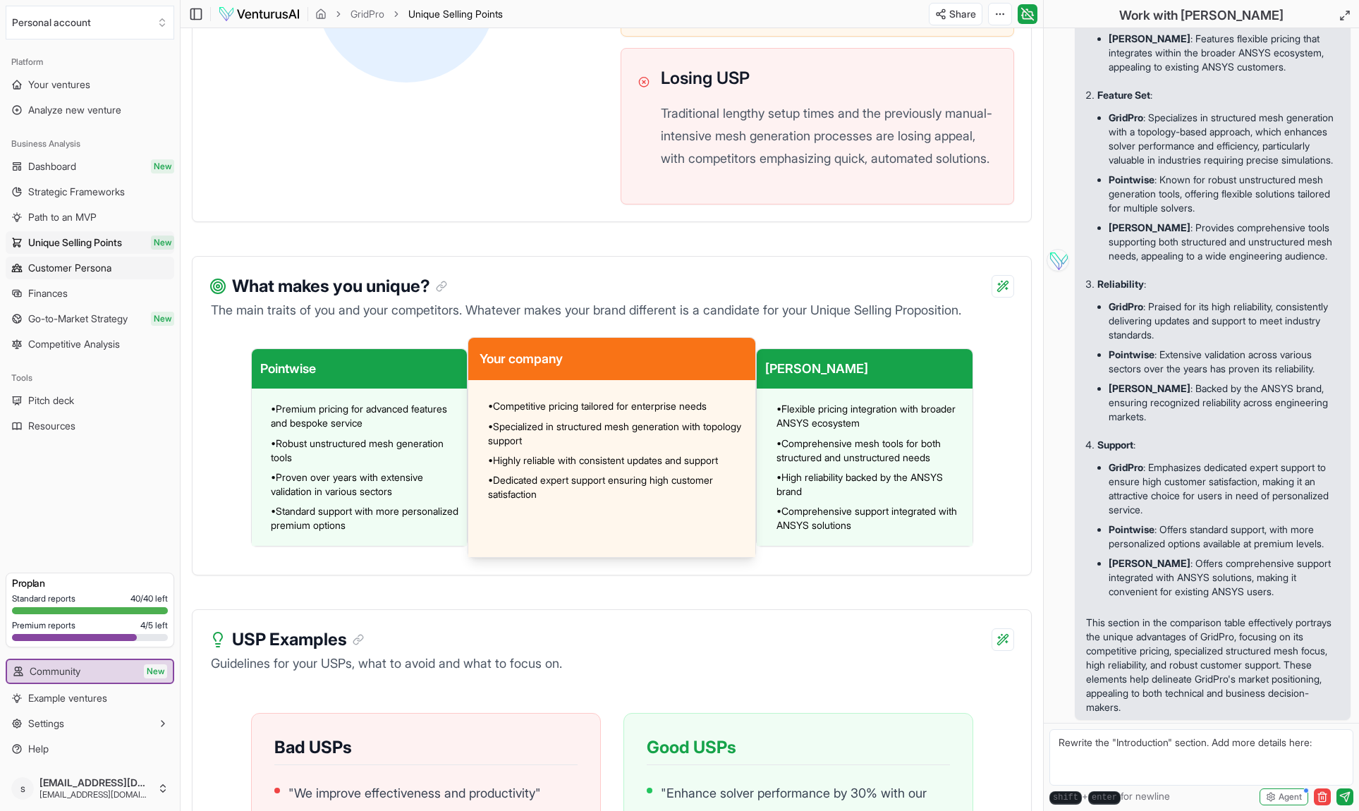
click at [119, 272] on link "Customer Persona" at bounding box center [90, 268] width 169 height 23
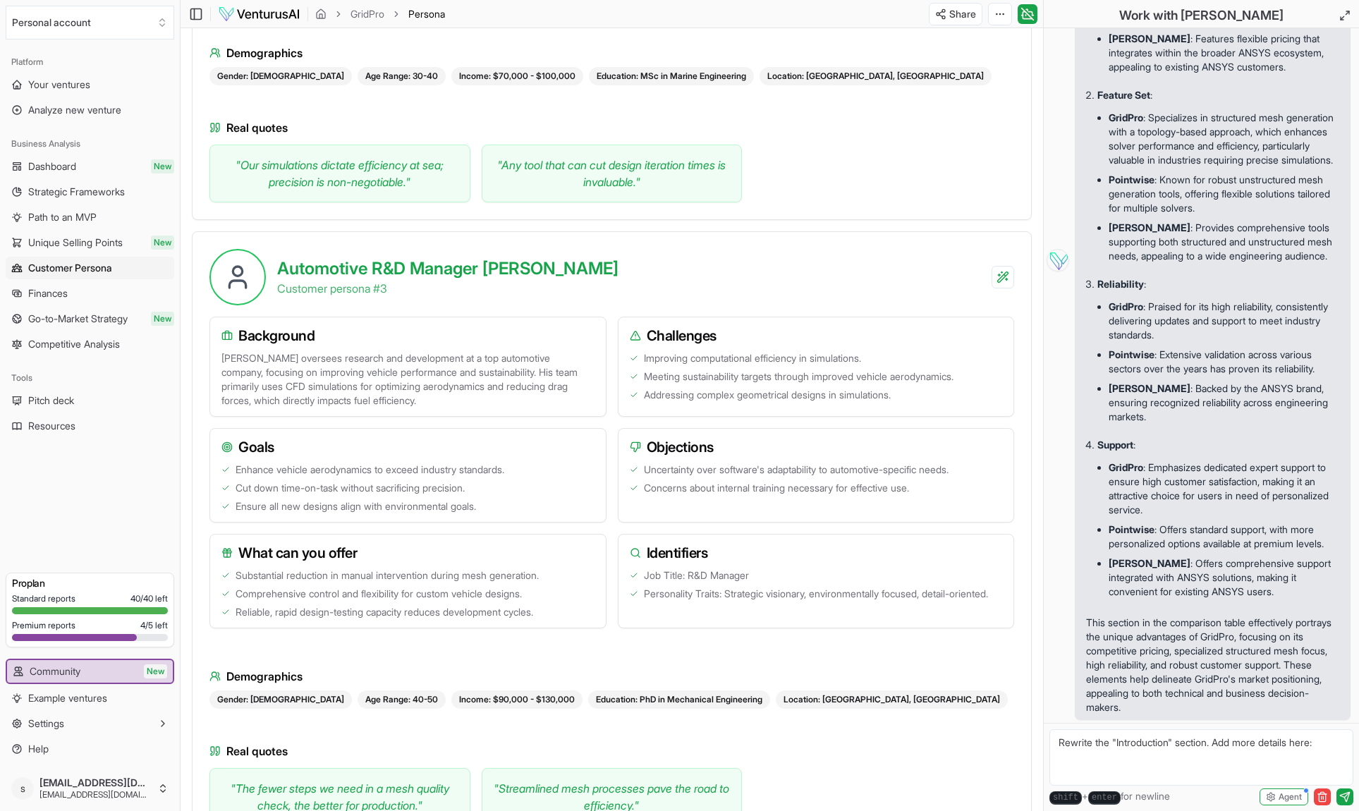
scroll to position [1337, 0]
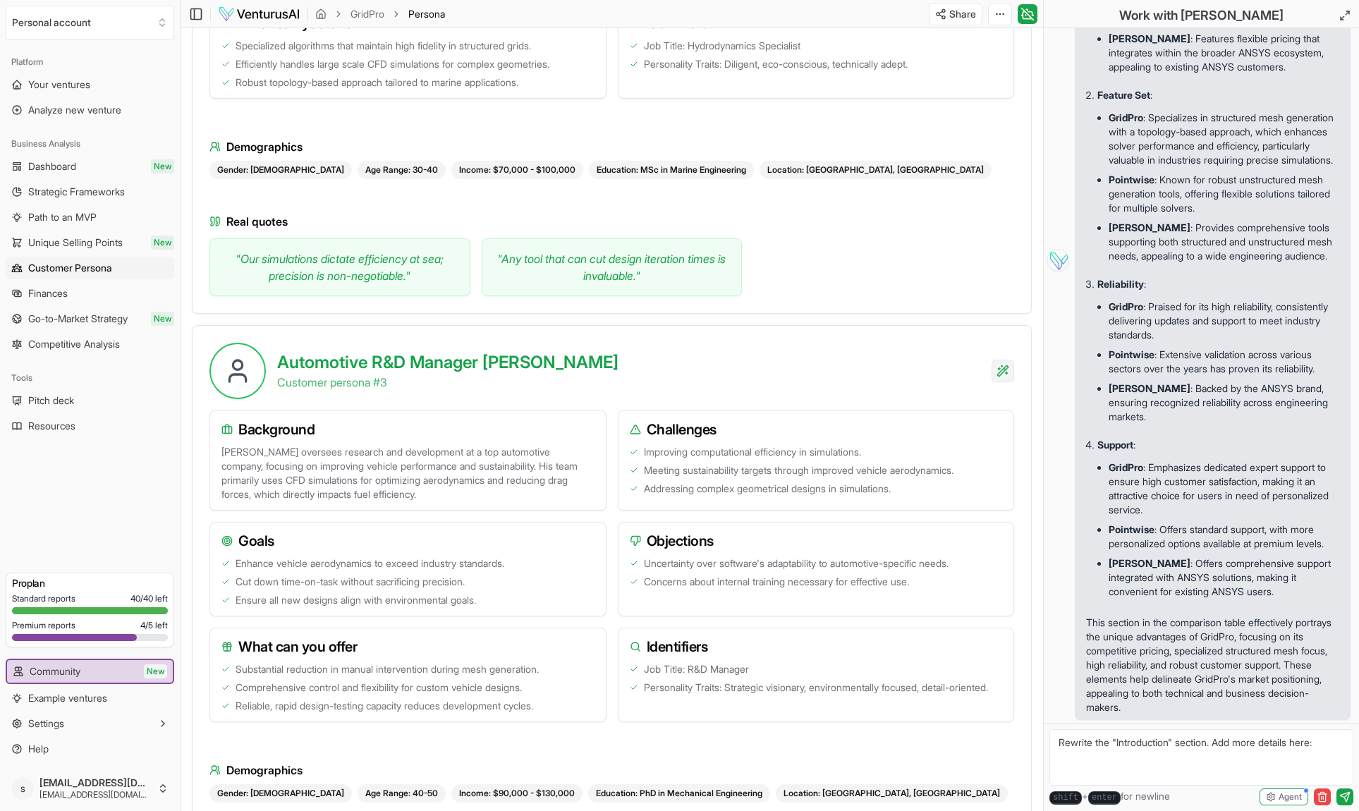
click at [931, 444] on div "Regenerate with custom details Beta" at bounding box center [911, 444] width 184 height 27
click at [1148, 751] on textarea "Rewrite the "Automotive R&D Manager [PERSON_NAME]" section. Add more details he…" at bounding box center [1202, 757] width 304 height 56
drag, startPoint x: 1117, startPoint y: 743, endPoint x: 1173, endPoint y: 743, distance: 55.7
click at [1173, 743] on textarea "Rewrite the "Automotive R&D Manager [PERSON_NAME]" section. Add more details he…" at bounding box center [1202, 757] width 304 height 56
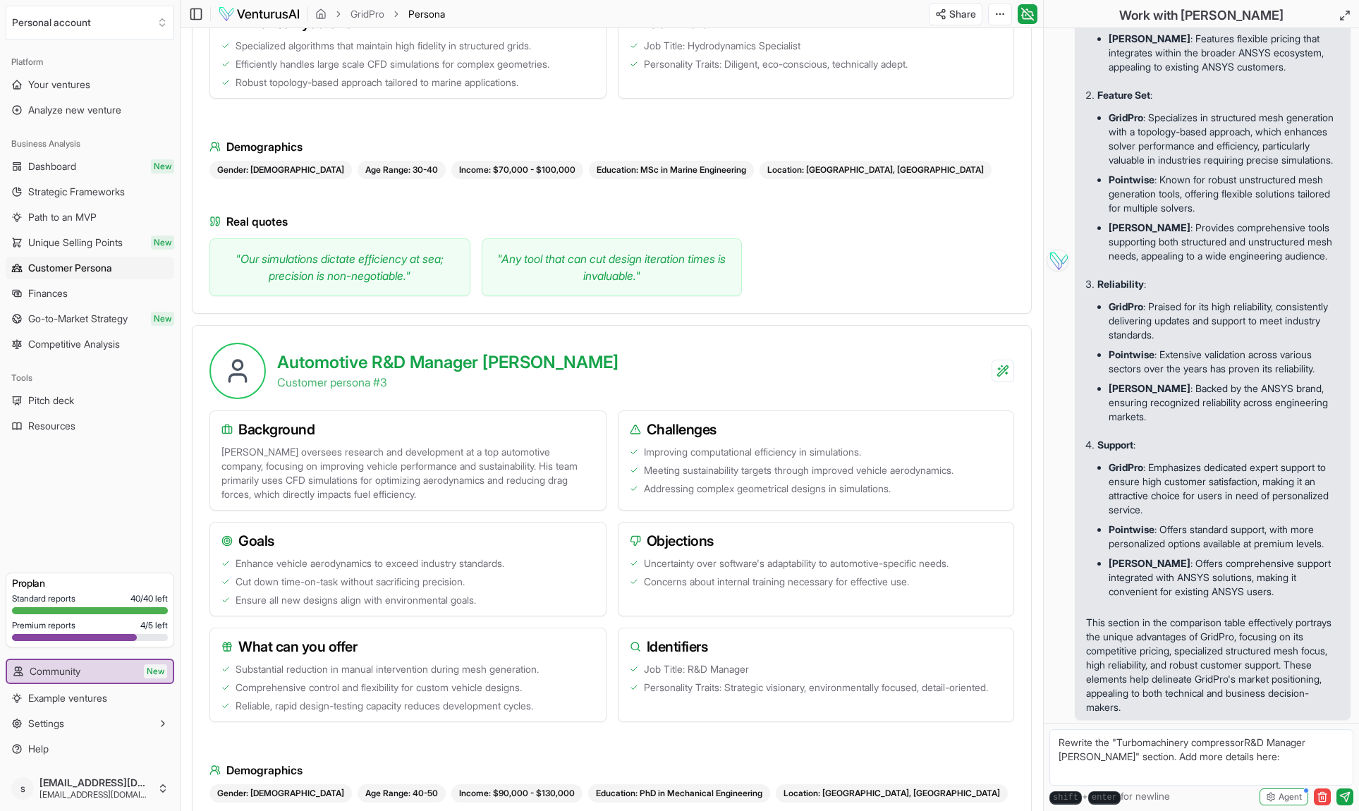
type textarea "Rewrite the "Turbomachinery compressor R&D Manager [PERSON_NAME]" section. Add …"
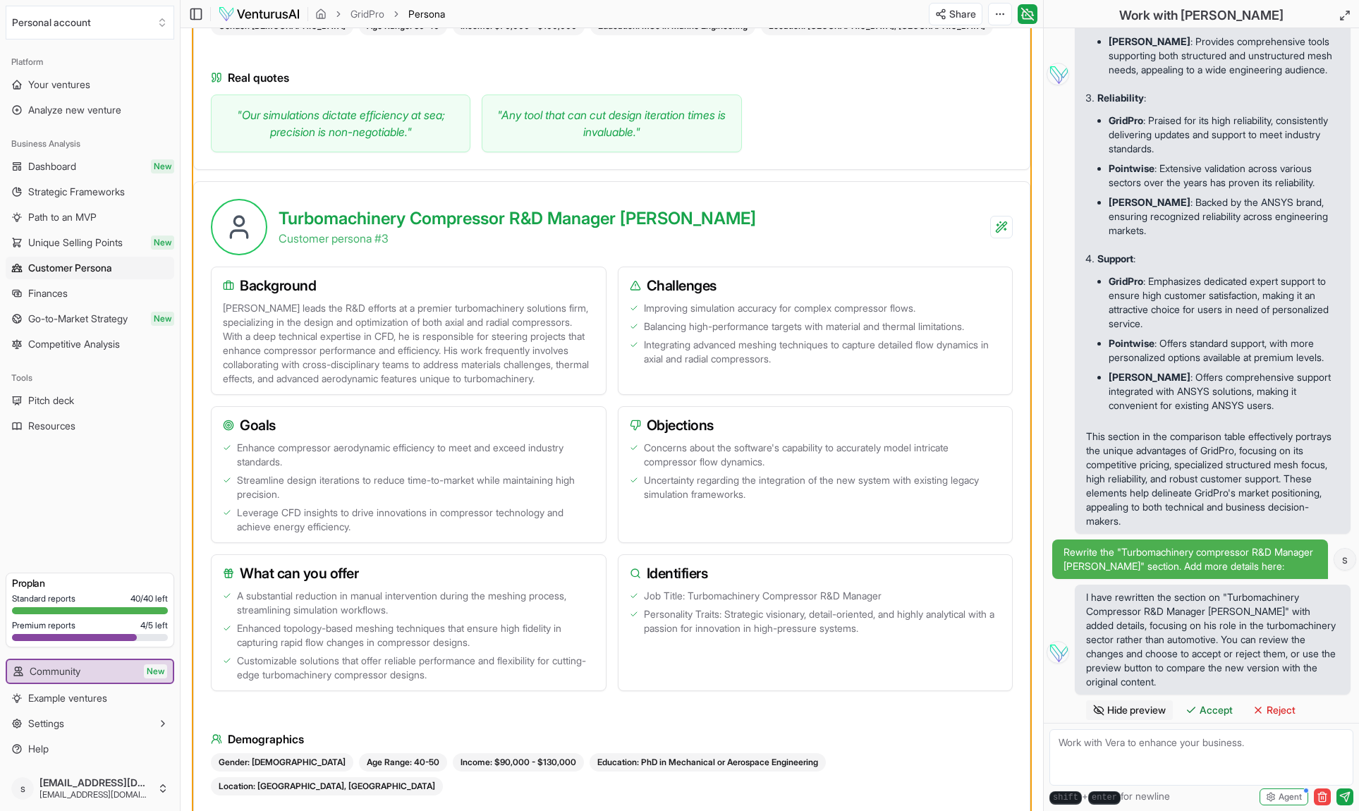
scroll to position [1484, 0]
click at [1205, 707] on span "Accept" at bounding box center [1216, 710] width 33 height 14
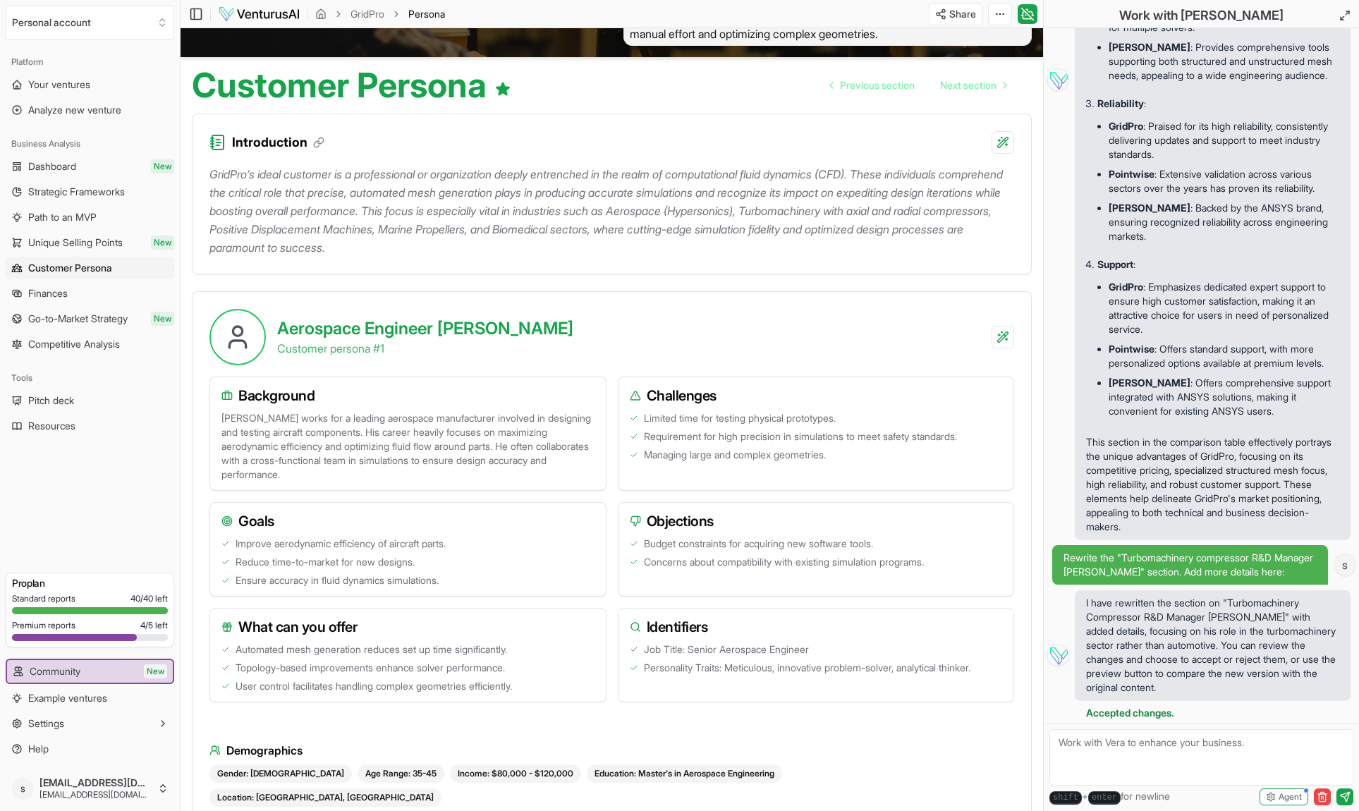
scroll to position [85, 0]
click at [1000, 356] on html "Personal account Platform Your ventures Analyze new venture Business Analysis D…" at bounding box center [679, 320] width 1359 height 811
click at [941, 432] on div "Regenerate with custom details Beta" at bounding box center [911, 435] width 184 height 27
click at [1213, 743] on textarea "Rewrite the "Aerospace Engineer [PERSON_NAME]" section. Add more details here:" at bounding box center [1202, 757] width 304 height 56
type textarea "Rewrite the "Aerospace Engineer for hypersonic simulations Anton" section. Add …"
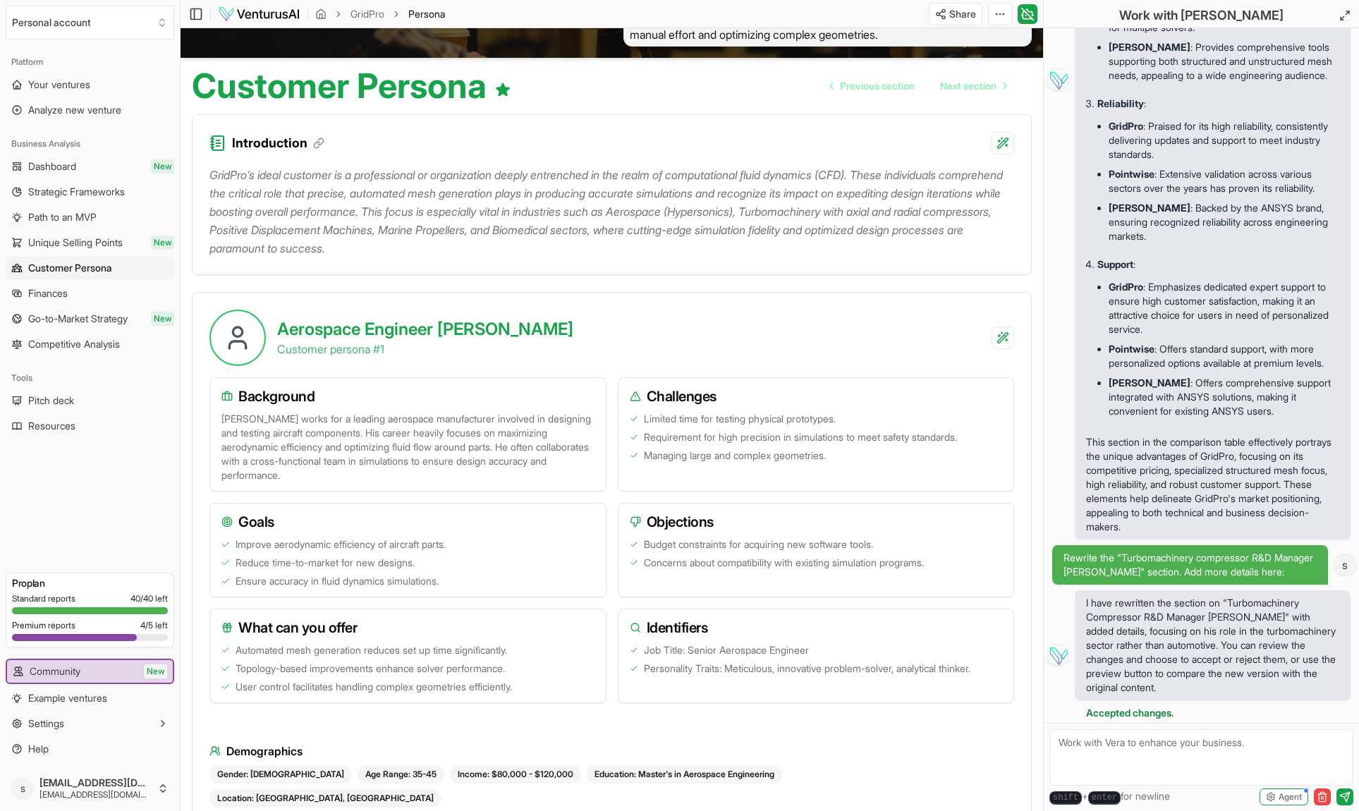
scroll to position [4184, 0]
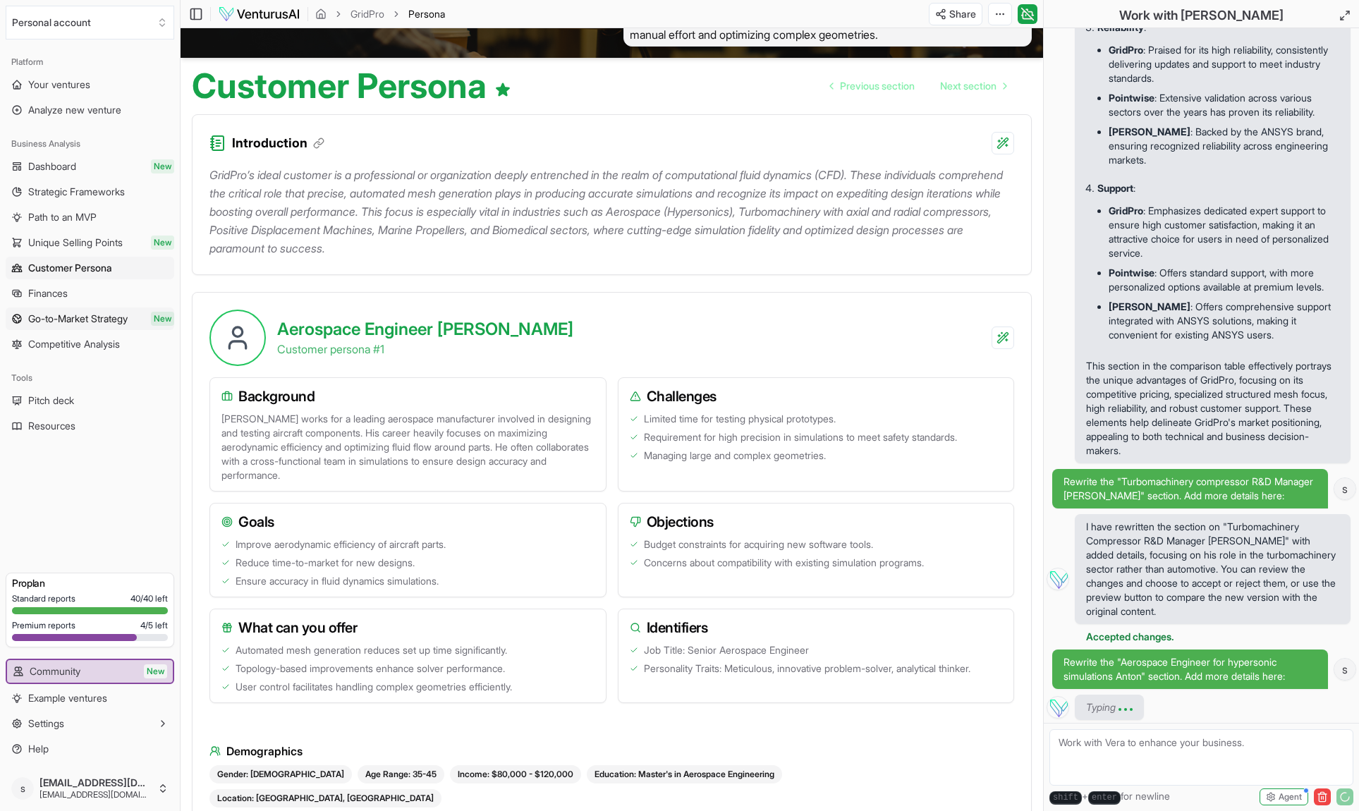
click at [107, 312] on span "Go-to-Market Strategy" at bounding box center [77, 319] width 99 height 14
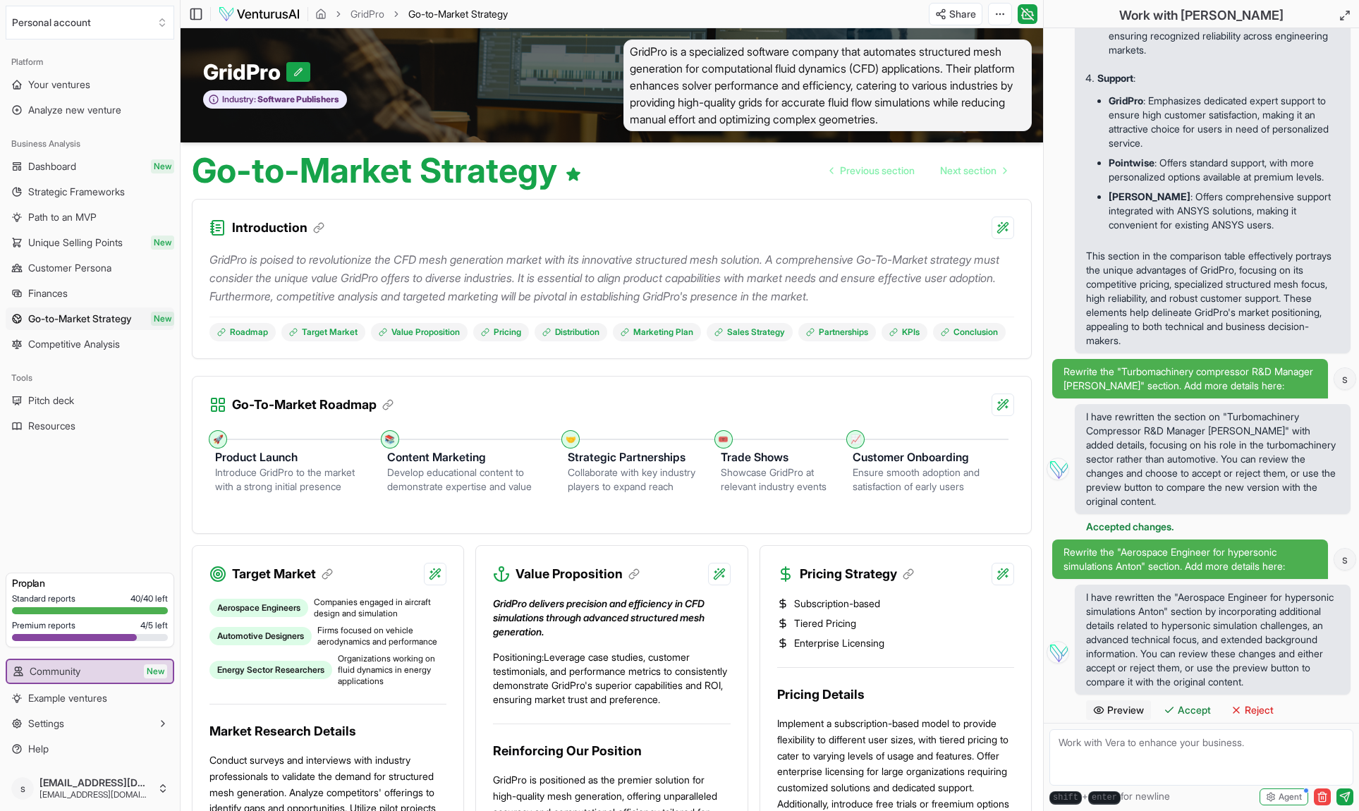
scroll to position [4308, 0]
click at [108, 274] on span "Customer Persona" at bounding box center [69, 268] width 83 height 14
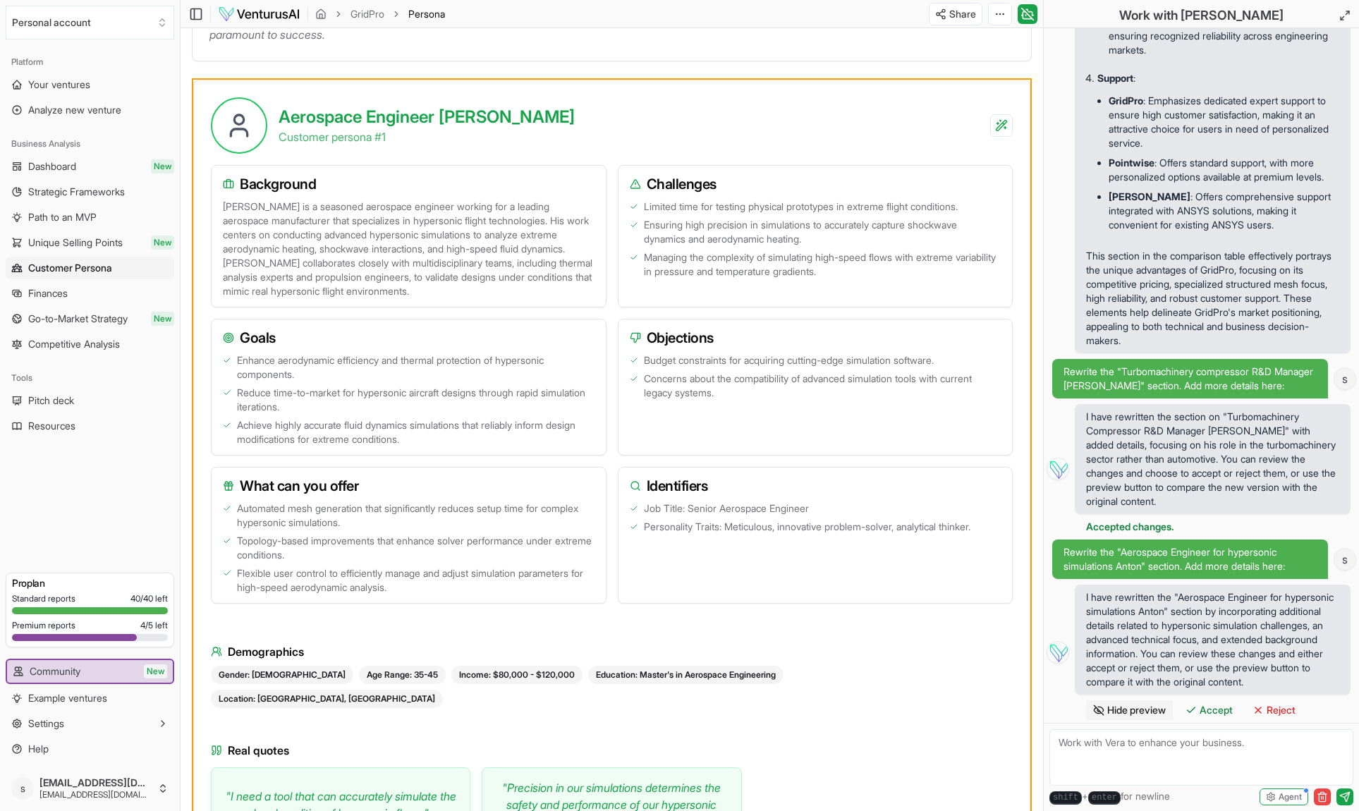
scroll to position [298, 0]
click at [1215, 714] on span "Accept" at bounding box center [1216, 710] width 33 height 14
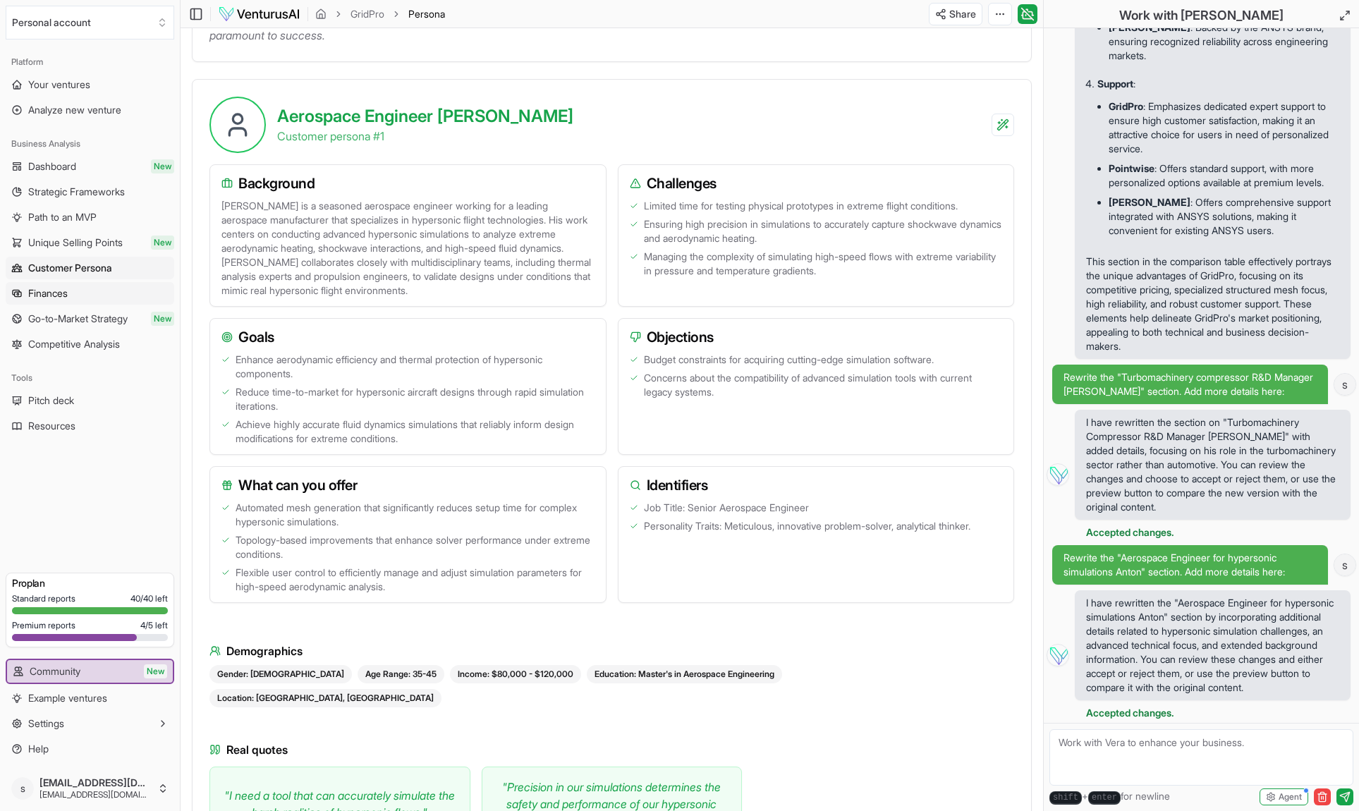
click at [138, 294] on link "Finances" at bounding box center [90, 293] width 169 height 23
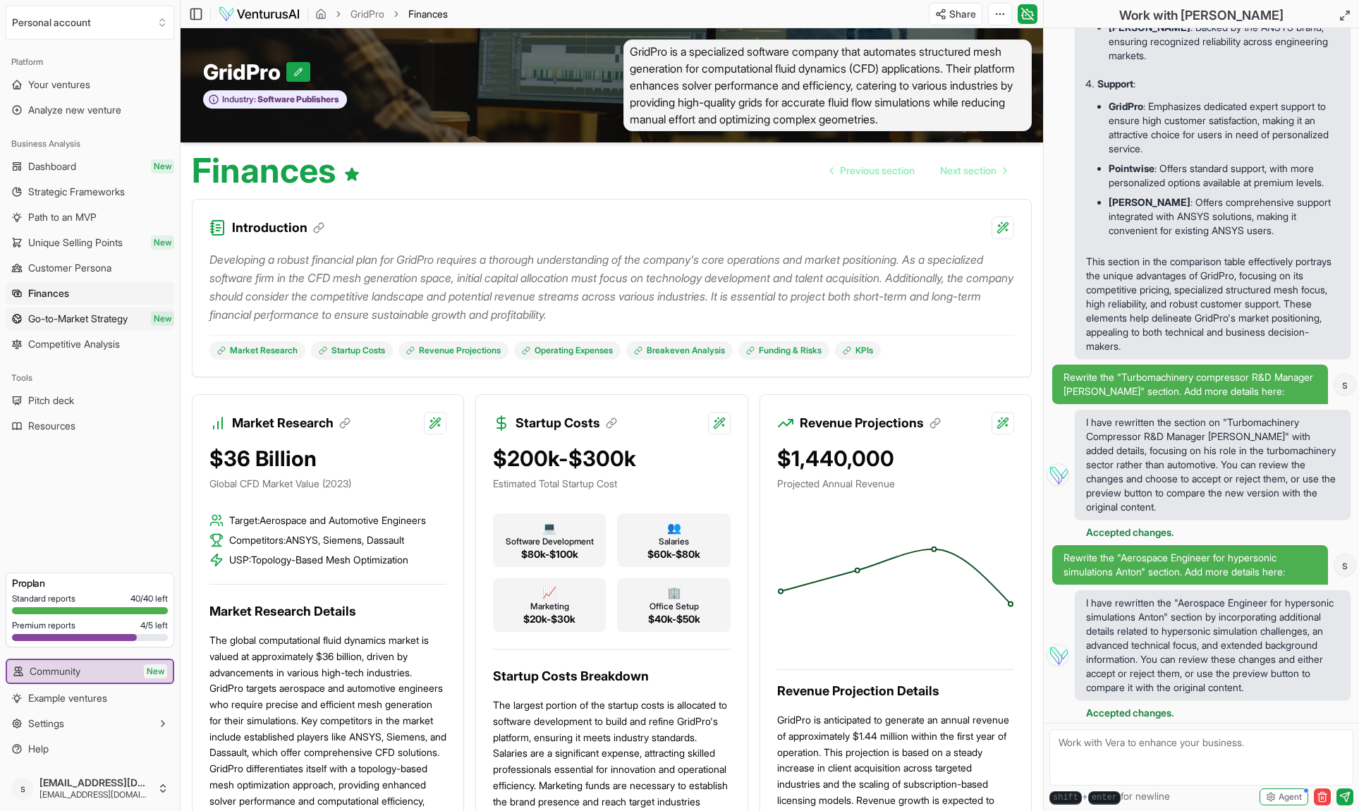
click at [72, 323] on span "Go-to-Market Strategy" at bounding box center [77, 319] width 99 height 14
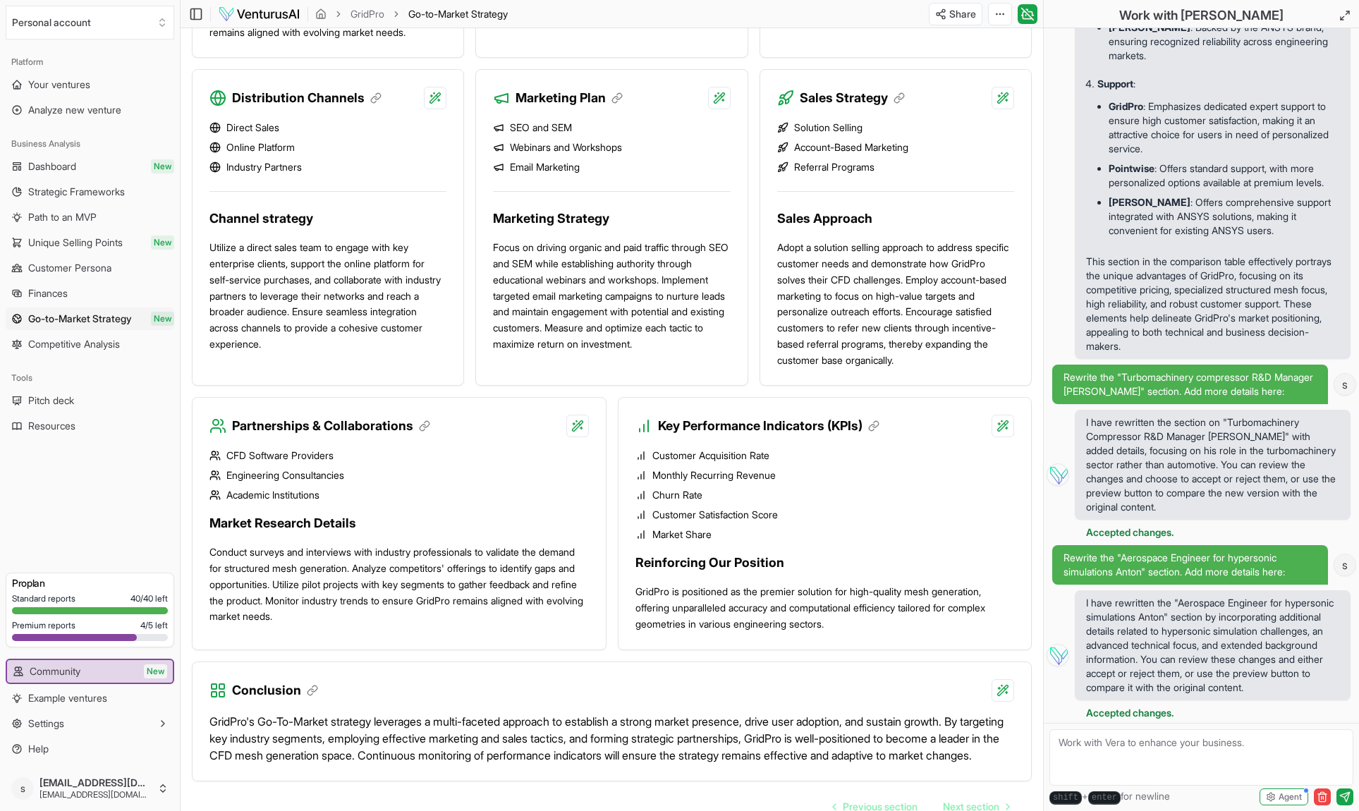
scroll to position [1015, 0]
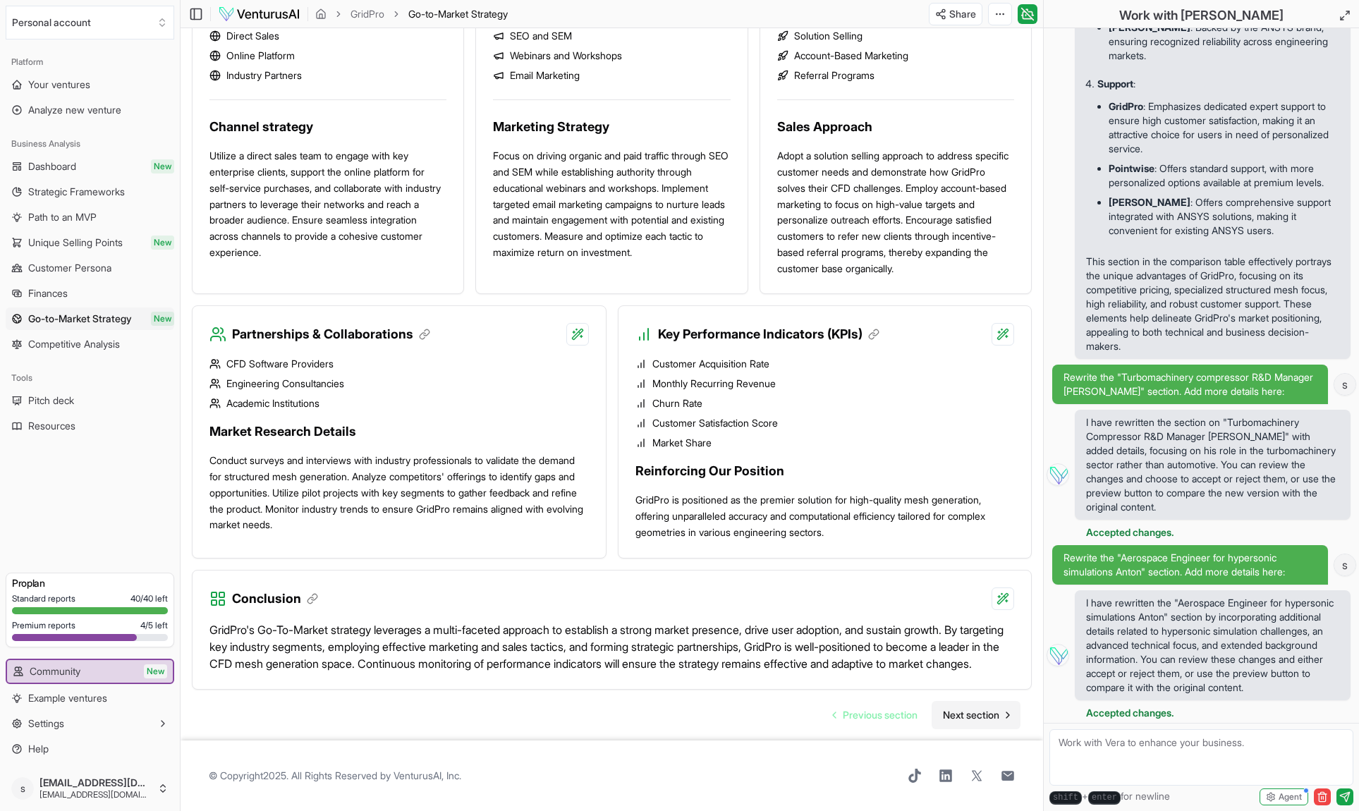
click at [952, 708] on span "Next section" at bounding box center [971, 715] width 56 height 14
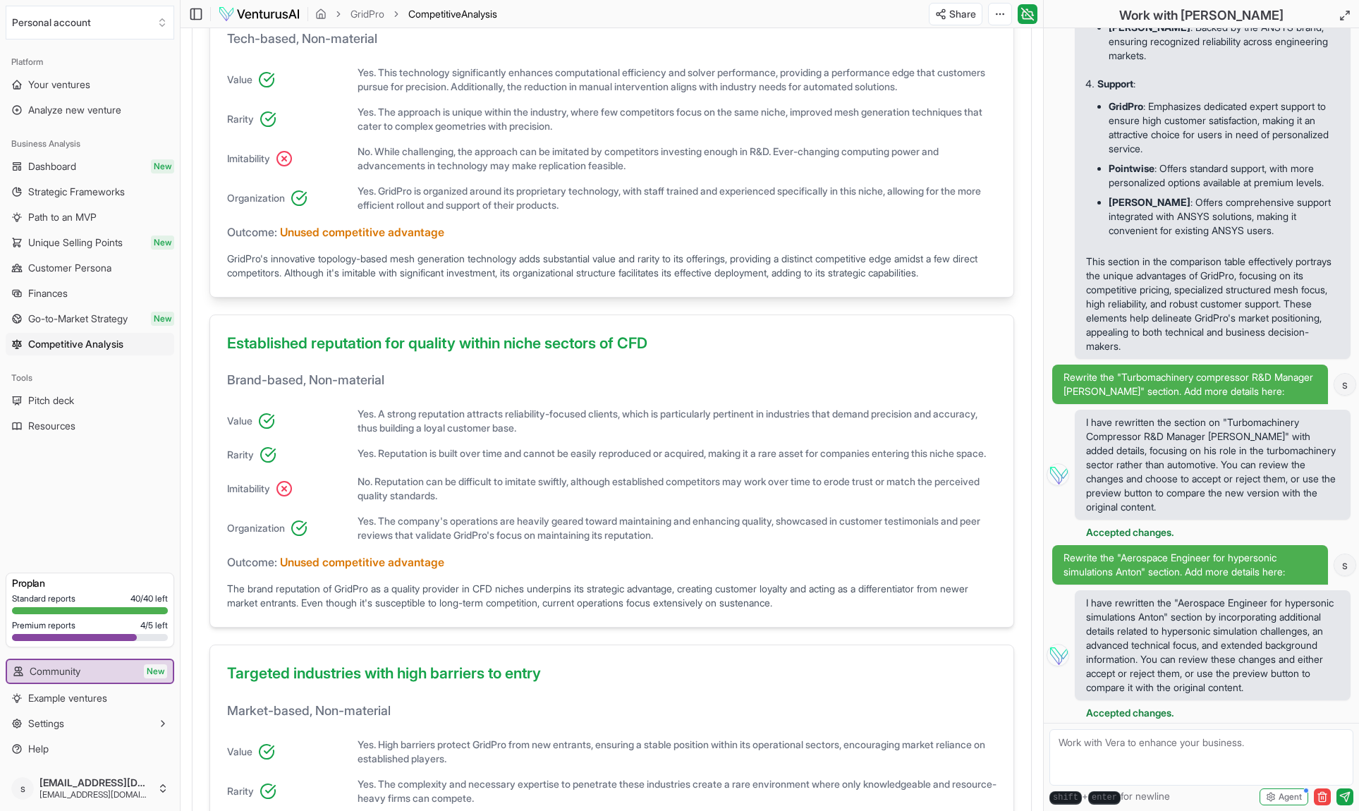
scroll to position [801, 0]
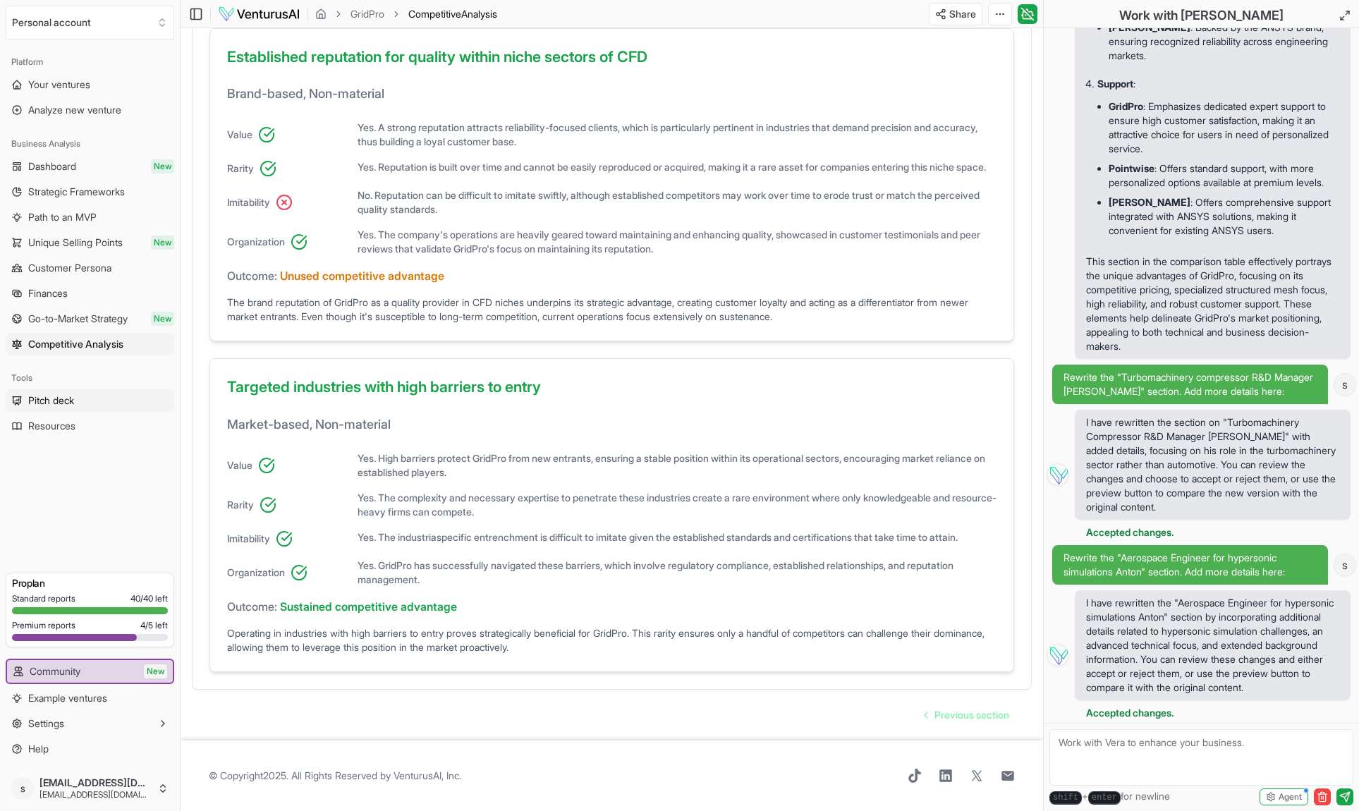
click at [73, 399] on span "Pitch deck" at bounding box center [51, 401] width 46 height 14
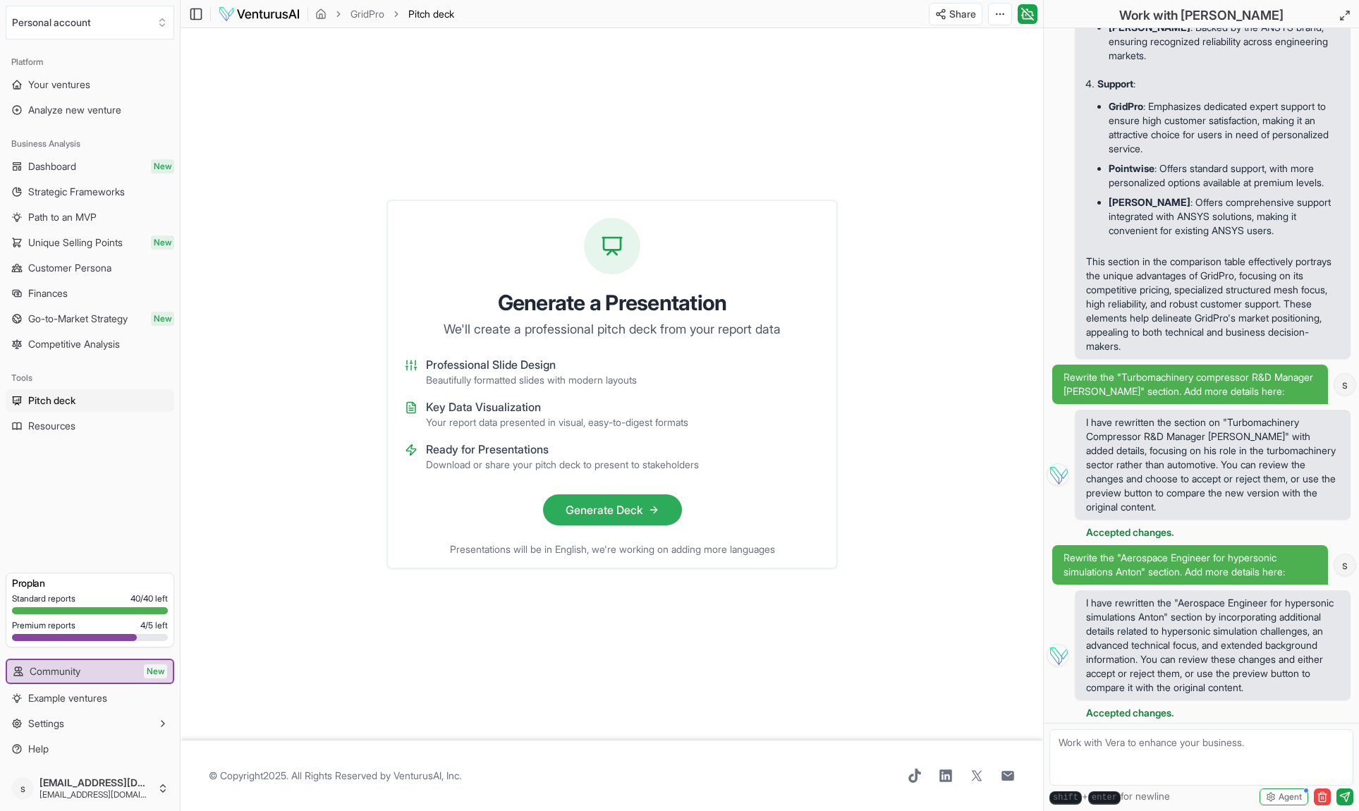
click at [566, 506] on button "Generate Deck" at bounding box center [611, 509] width 139 height 31
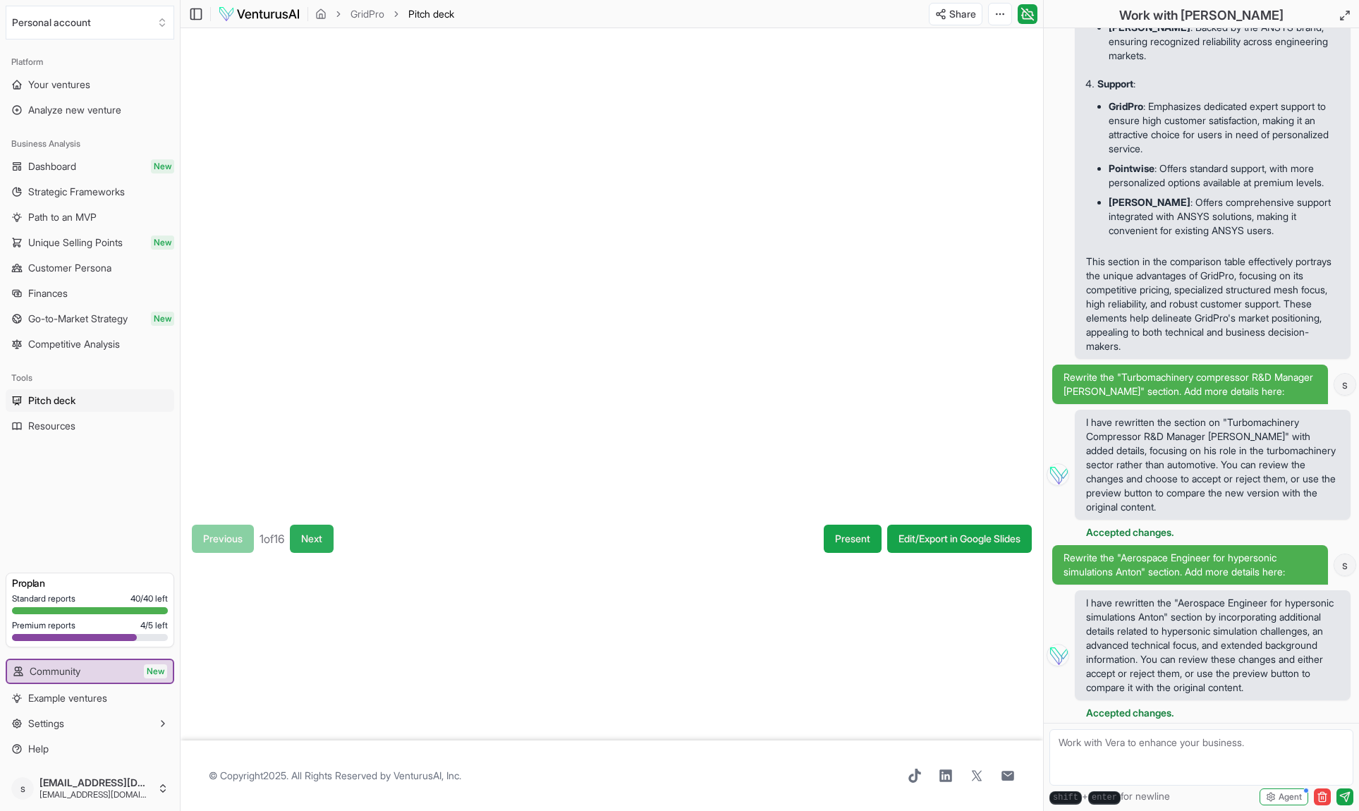
click at [320, 533] on button "Next" at bounding box center [312, 539] width 44 height 28
click at [320, 534] on button "Next" at bounding box center [314, 539] width 44 height 28
click at [313, 540] on button "Next" at bounding box center [315, 539] width 44 height 28
click at [313, 540] on button "Next" at bounding box center [314, 539] width 44 height 28
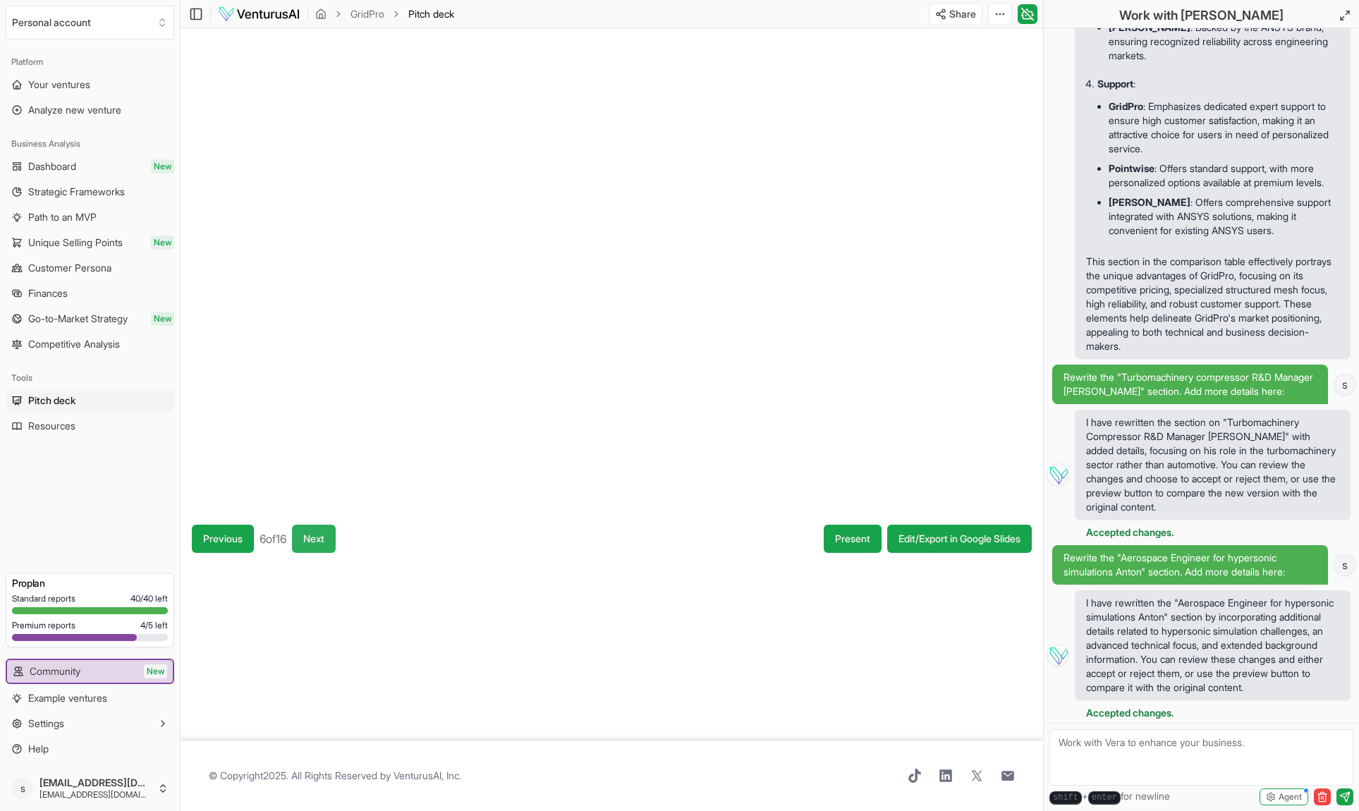
click at [316, 542] on button "Next" at bounding box center [314, 539] width 44 height 28
click at [316, 544] on button "Next" at bounding box center [313, 539] width 44 height 28
click at [322, 540] on button "Next" at bounding box center [314, 539] width 44 height 28
click at [322, 540] on button "Next" at bounding box center [319, 539] width 44 height 28
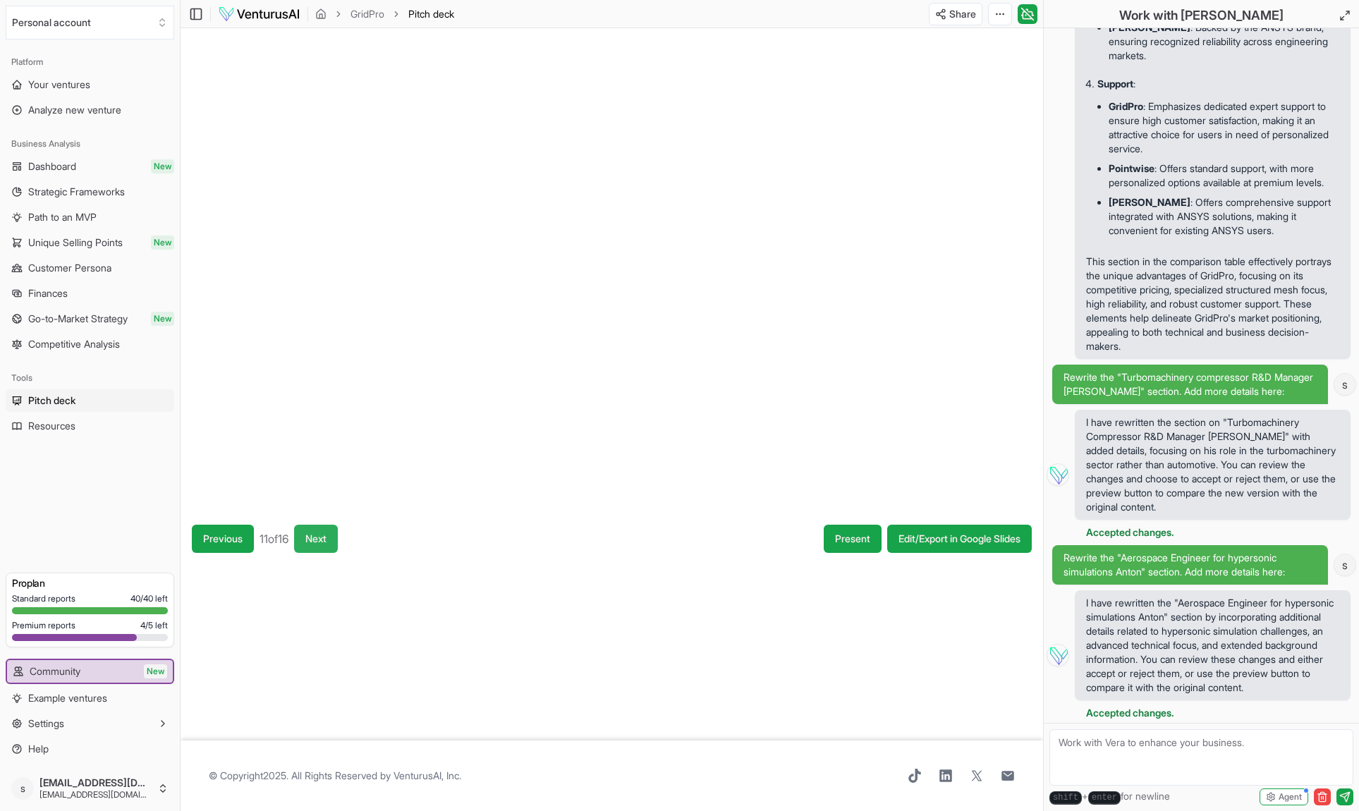
click at [322, 541] on button "Next" at bounding box center [316, 539] width 44 height 28
click at [322, 541] on button "Next" at bounding box center [318, 539] width 44 height 28
click at [325, 542] on button "Next" at bounding box center [319, 539] width 44 height 28
click at [329, 538] on button "Next" at bounding box center [319, 539] width 44 height 28
click at [329, 538] on button "Next" at bounding box center [318, 539] width 44 height 28
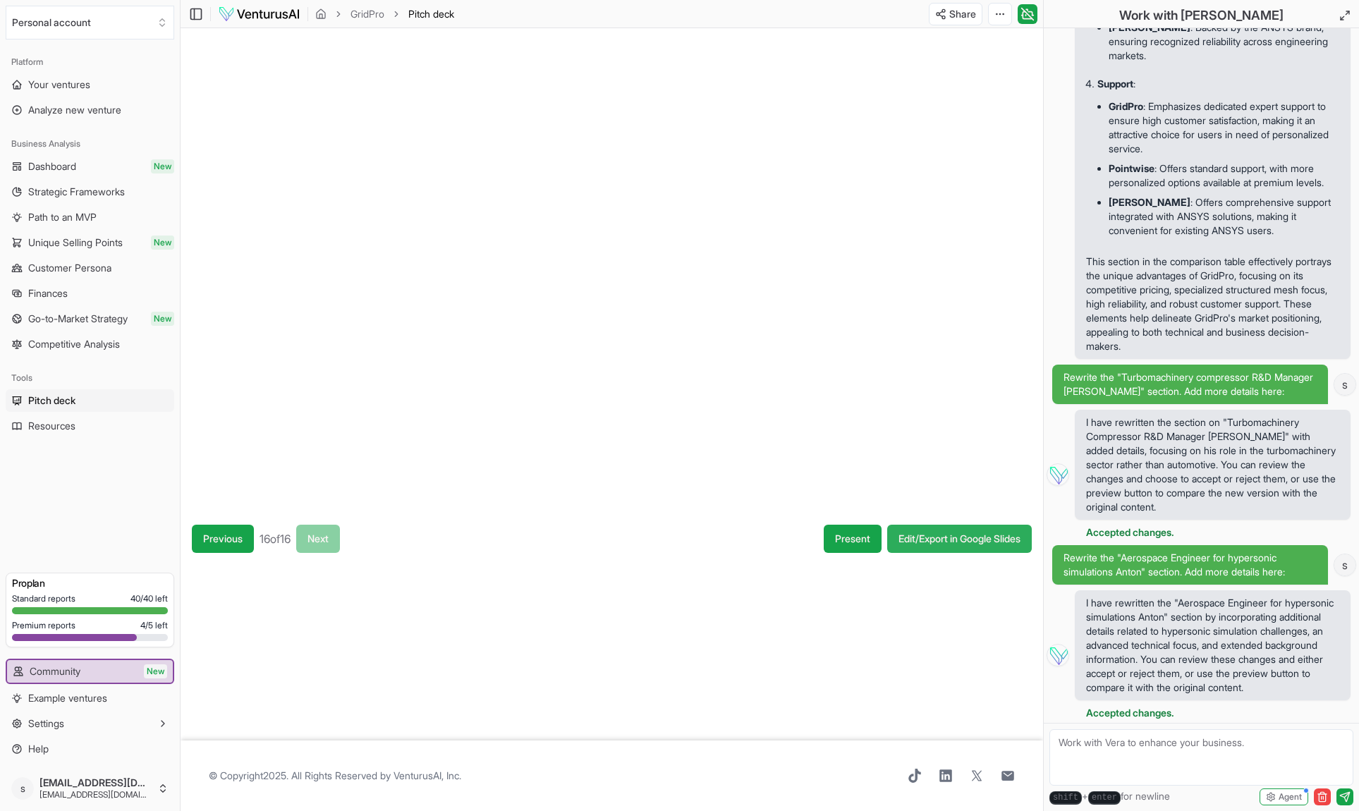
click at [918, 540] on link "Edit/Export in Google Slides" at bounding box center [959, 539] width 145 height 28
click at [111, 423] on link "Resources" at bounding box center [90, 426] width 169 height 23
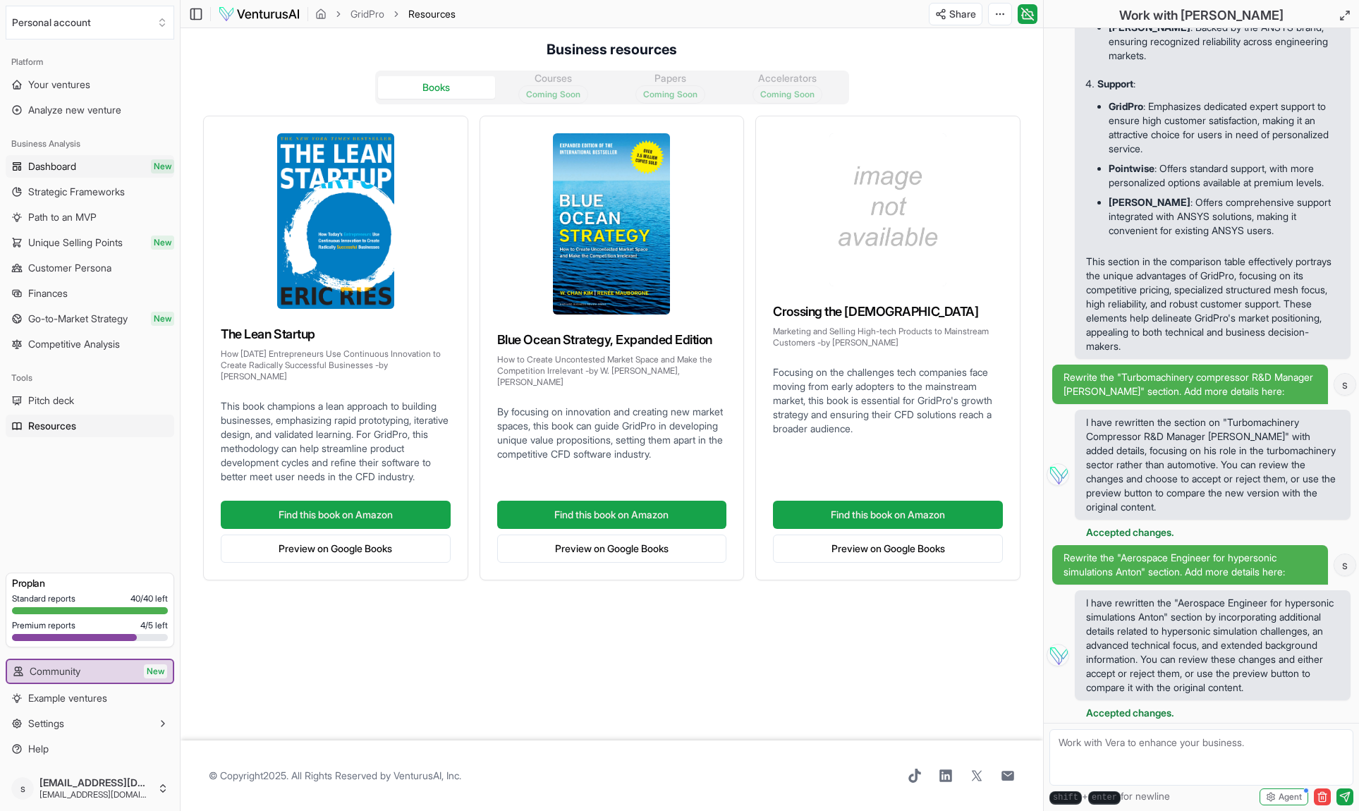
click at [92, 174] on link "Dashboard New" at bounding box center [90, 166] width 169 height 23
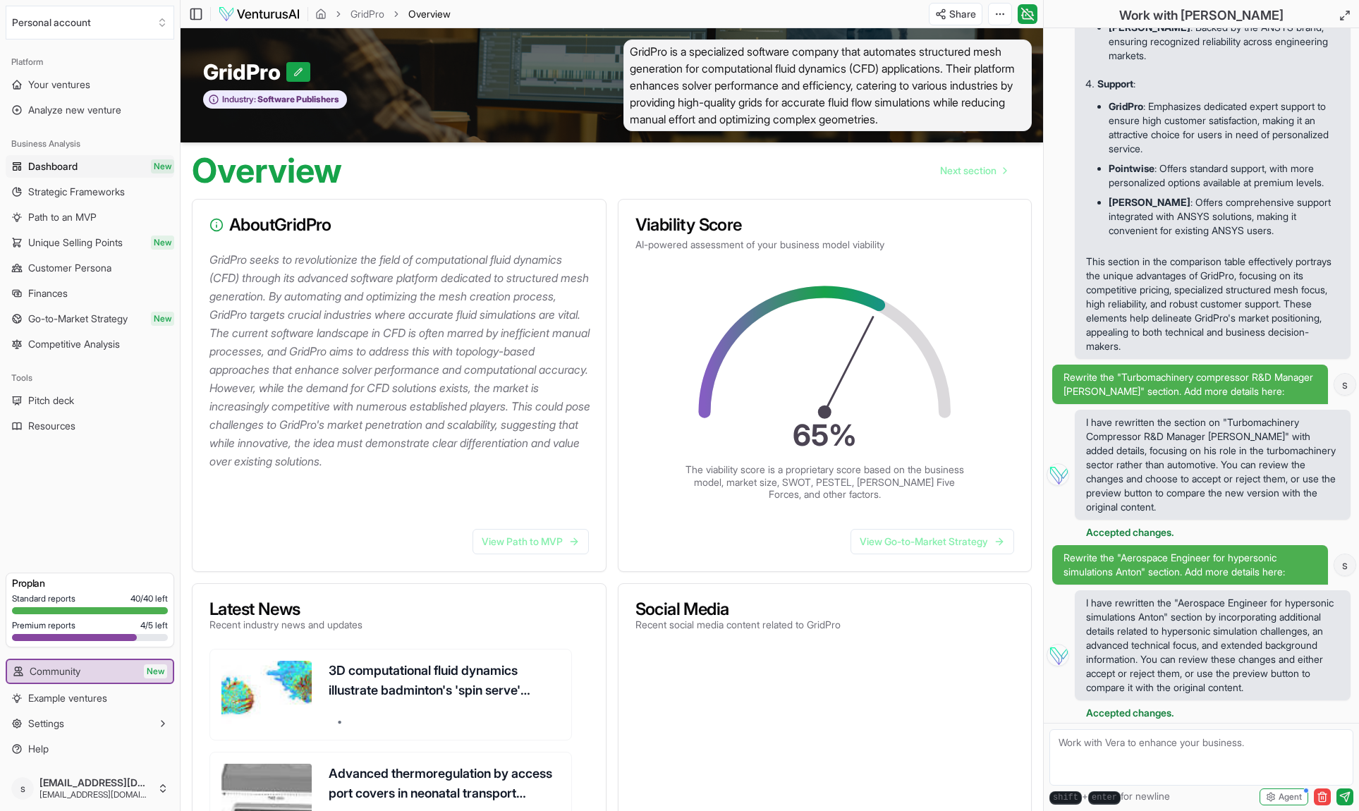
click at [713, 109] on span "GridPro is a specialized software company that automates structured mesh genera…" at bounding box center [828, 86] width 409 height 92
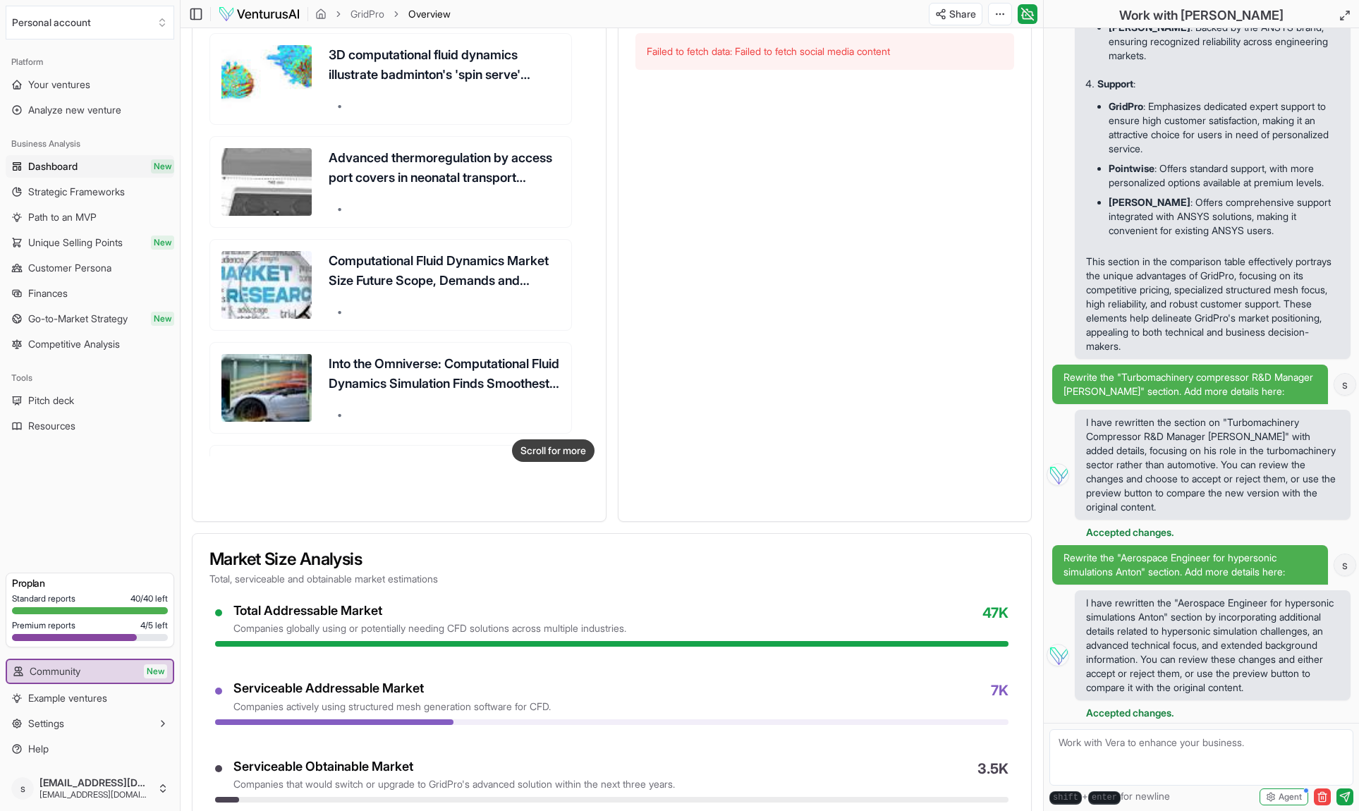
scroll to position [617, 0]
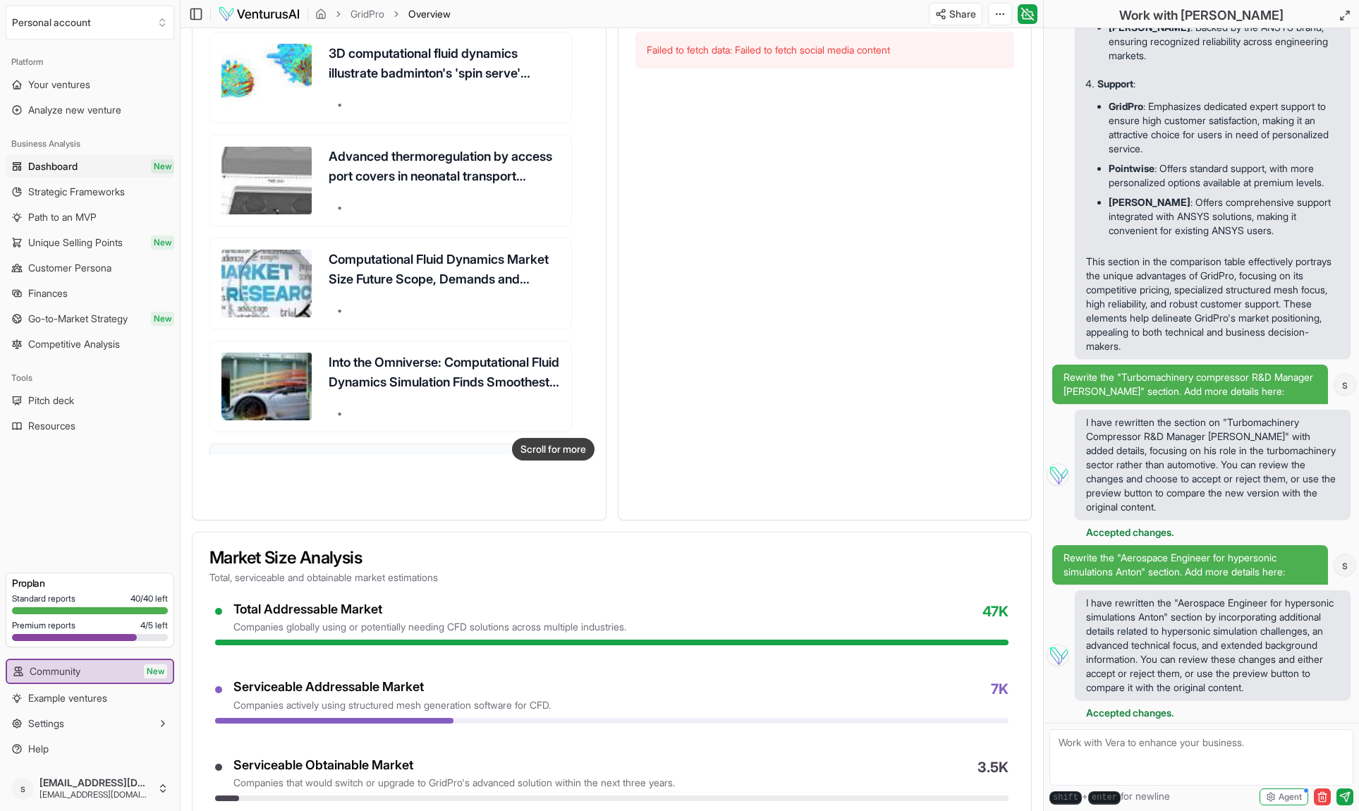
click at [554, 460] on link "nTop launches new computational fluid dynamics solution •" at bounding box center [390, 490] width 363 height 92
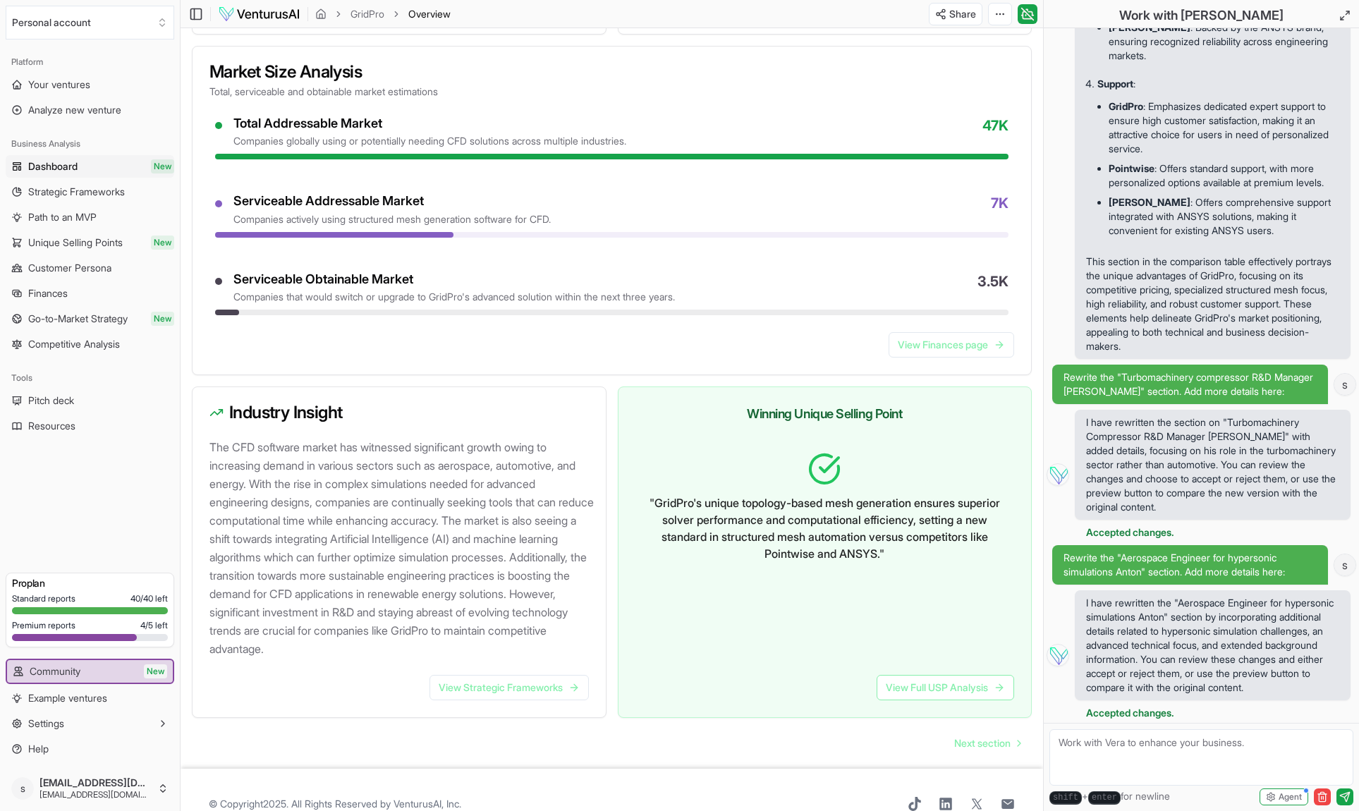
scroll to position [1148, 0]
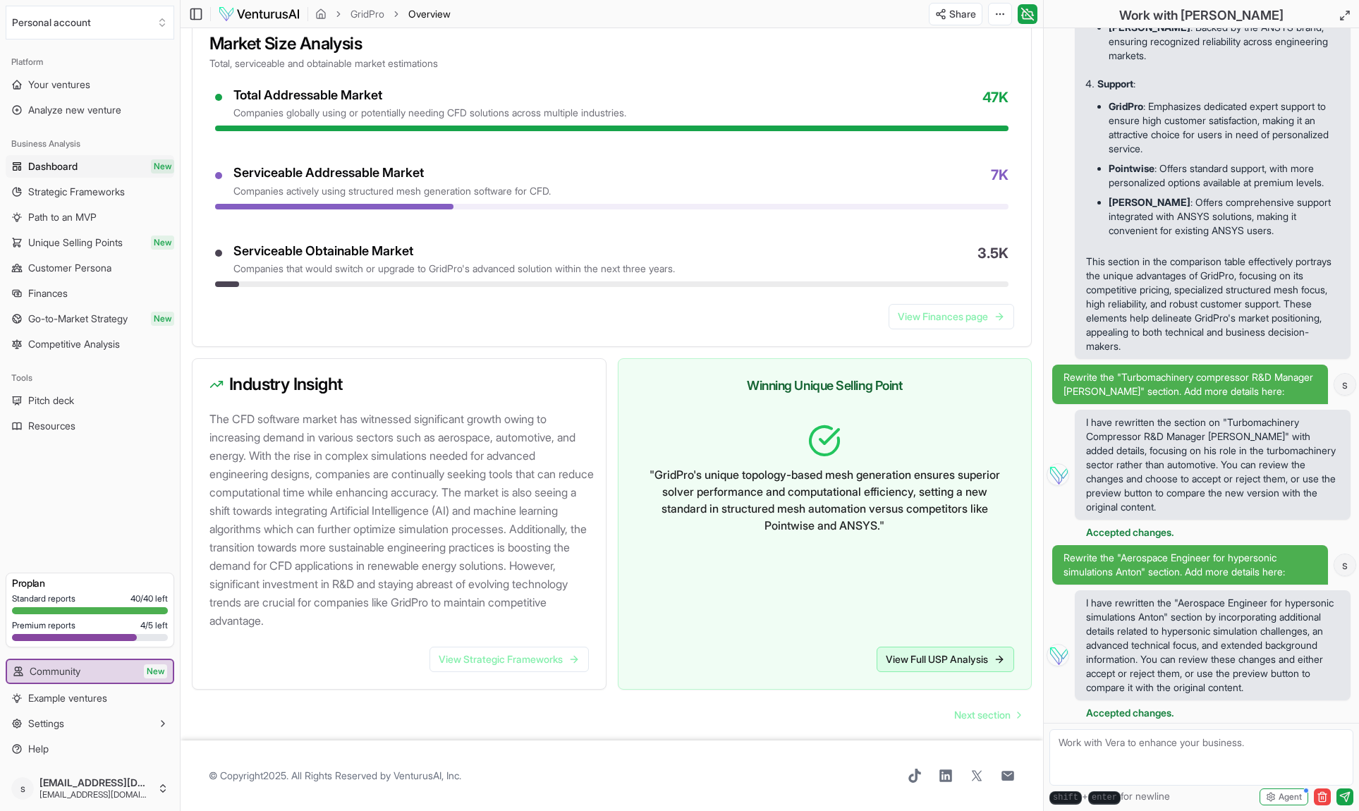
click at [932, 652] on link "View Full USP Analysis" at bounding box center [946, 659] width 138 height 25
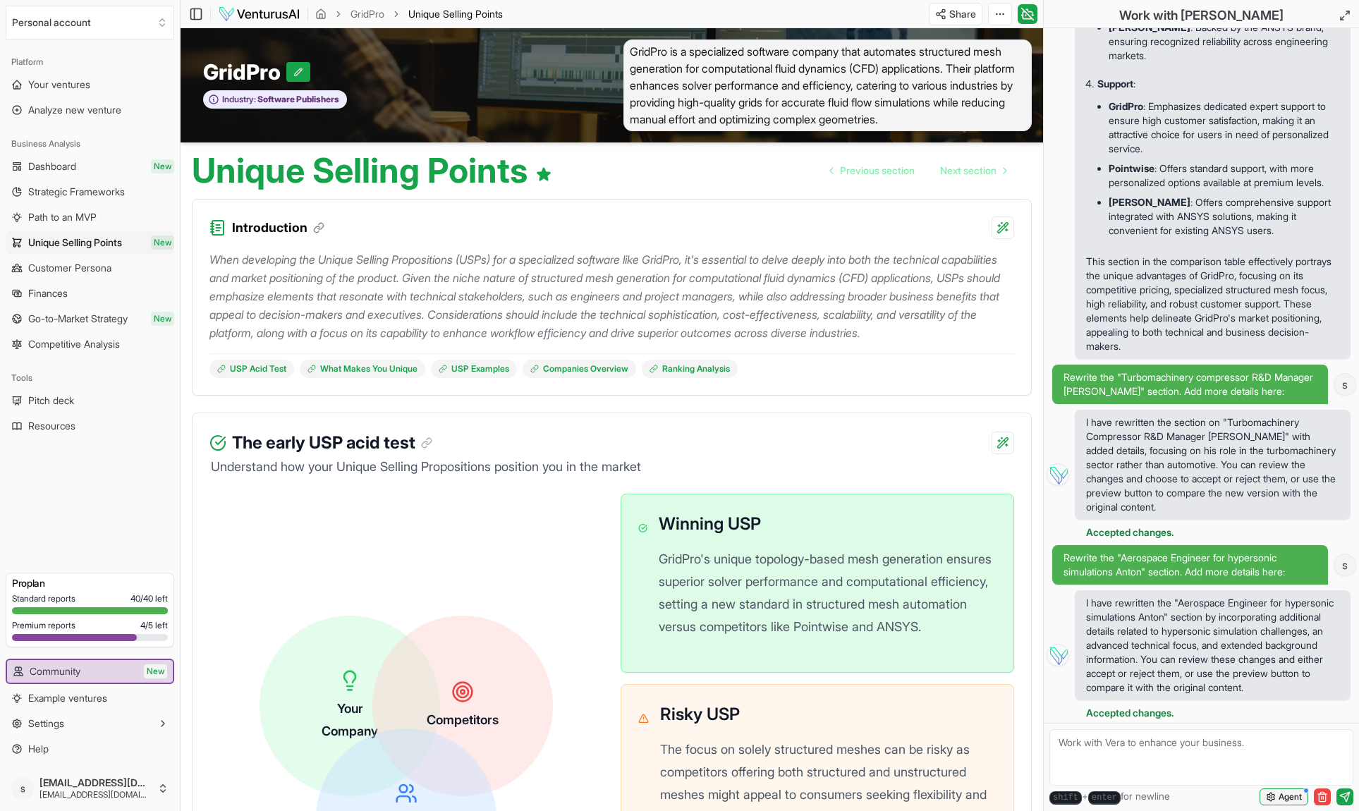
click at [1279, 796] on span "Agent" at bounding box center [1290, 796] width 23 height 11
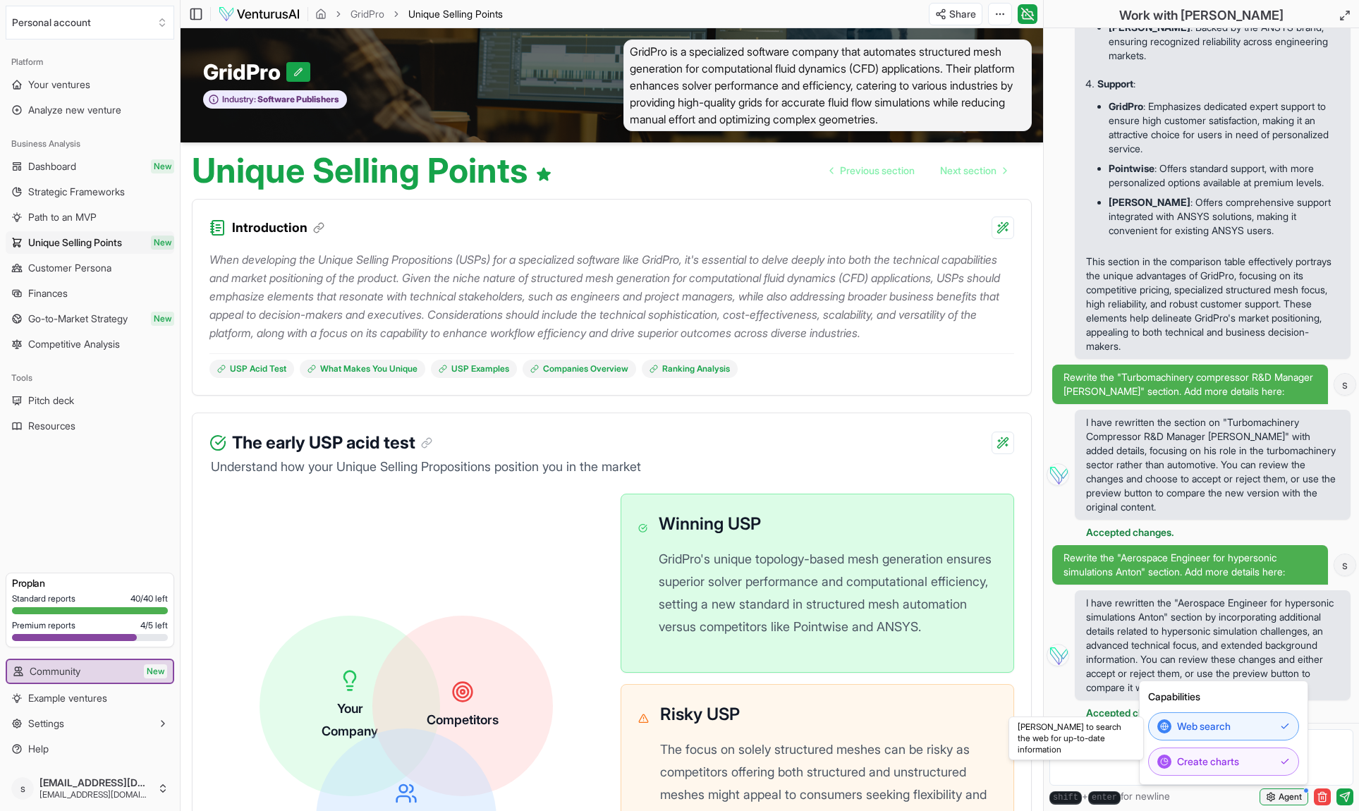
click at [1279, 797] on span "Agent" at bounding box center [1290, 796] width 23 height 11
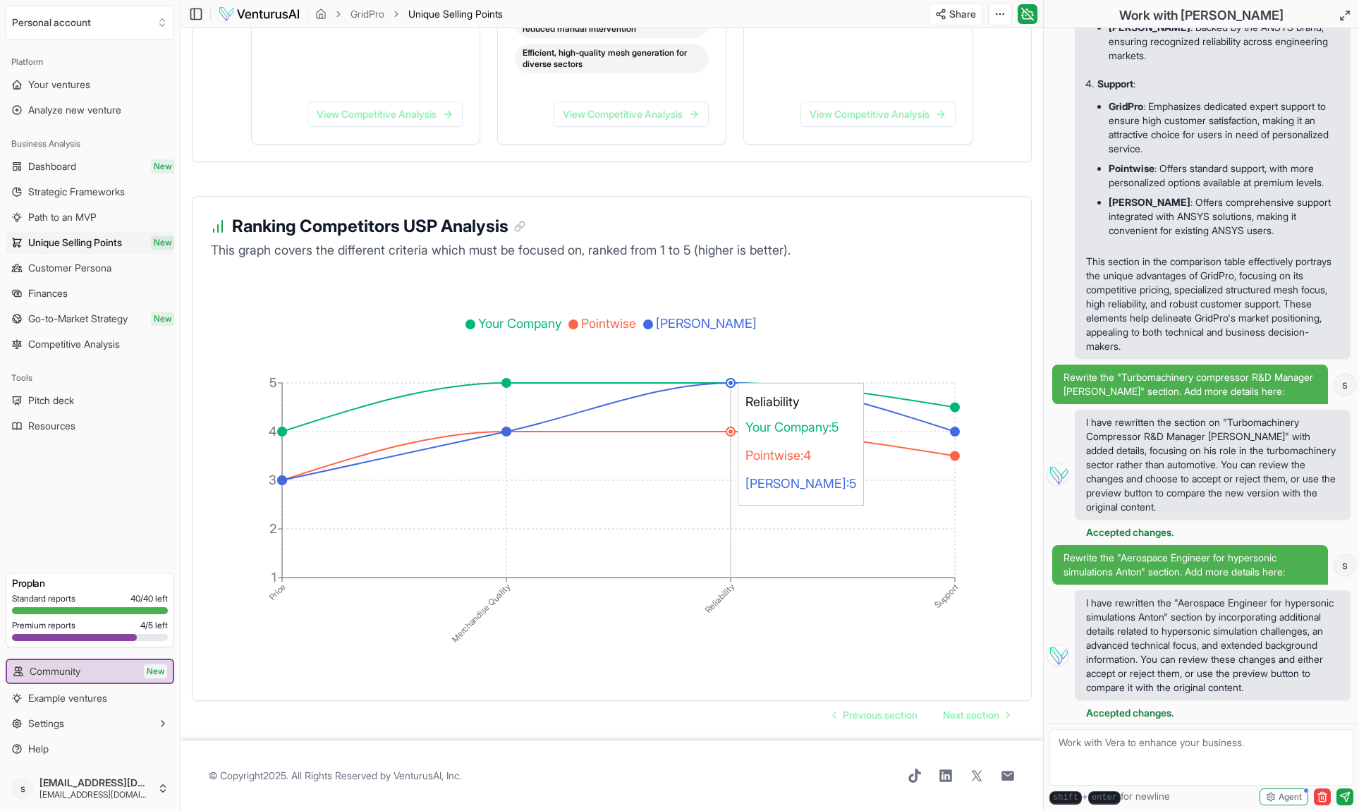
scroll to position [2343, 0]
click at [871, 708] on span "Previous section" at bounding box center [880, 715] width 75 height 14
